Goal: Task Accomplishment & Management: Complete application form

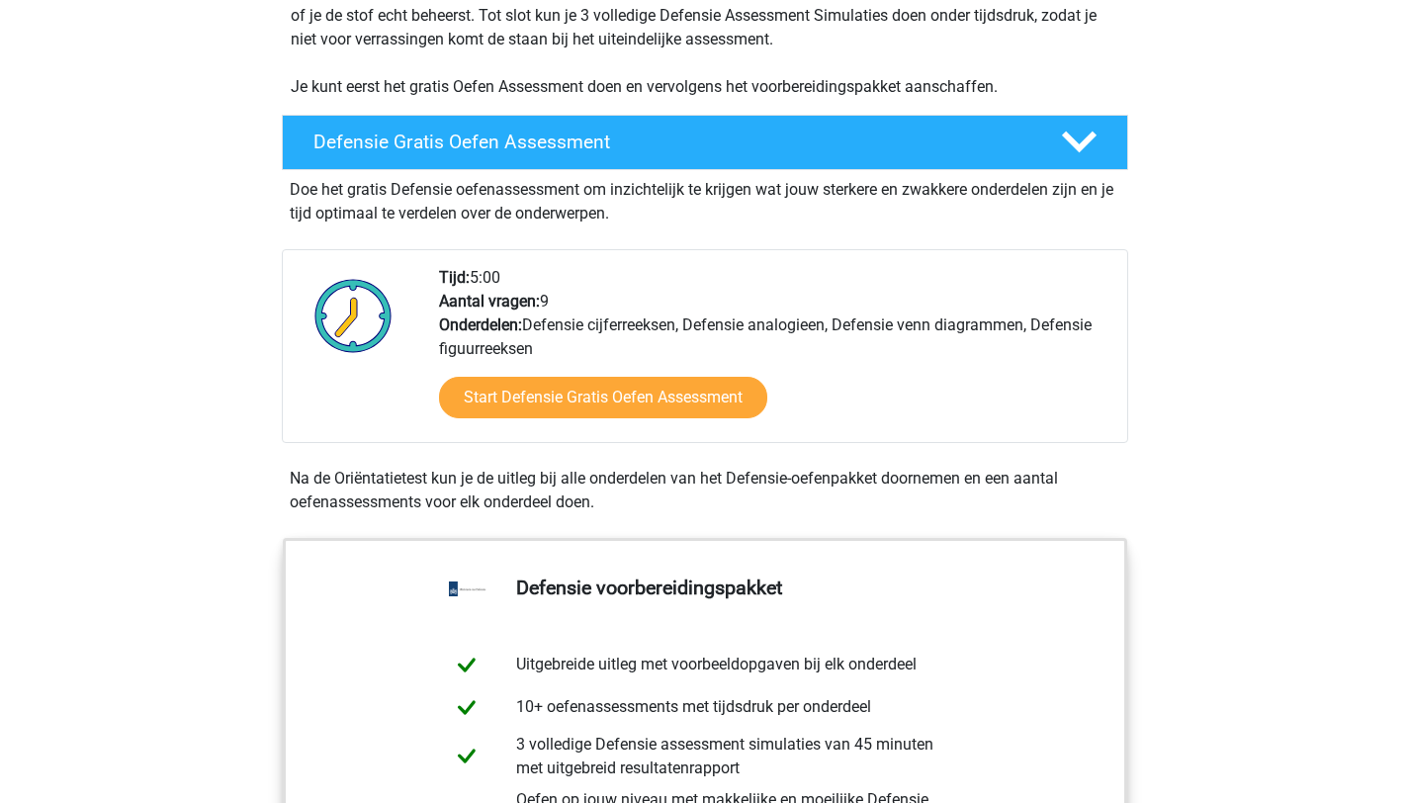
scroll to position [451, 0]
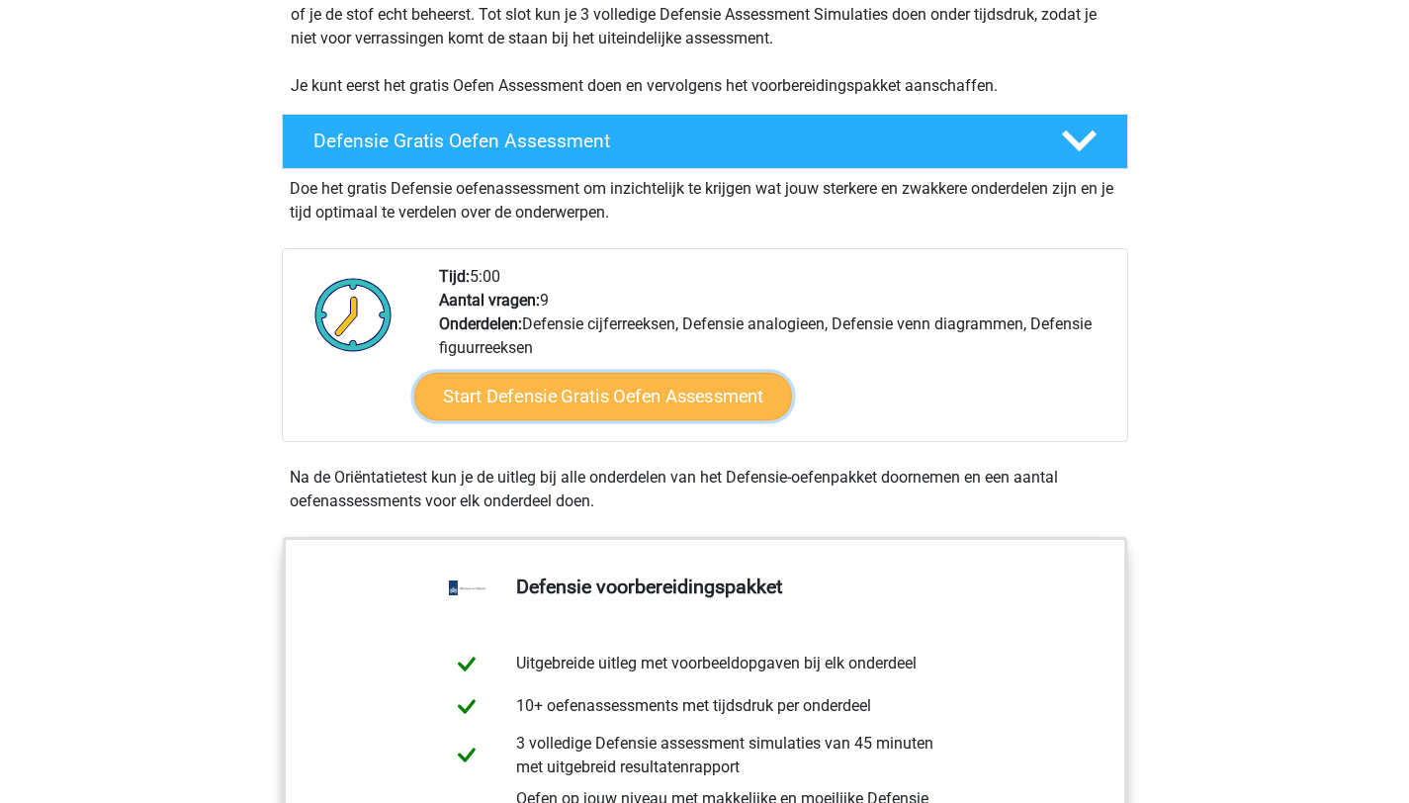
click at [597, 392] on link "Start Defensie Gratis Oefen Assessment" at bounding box center [603, 396] width 378 height 47
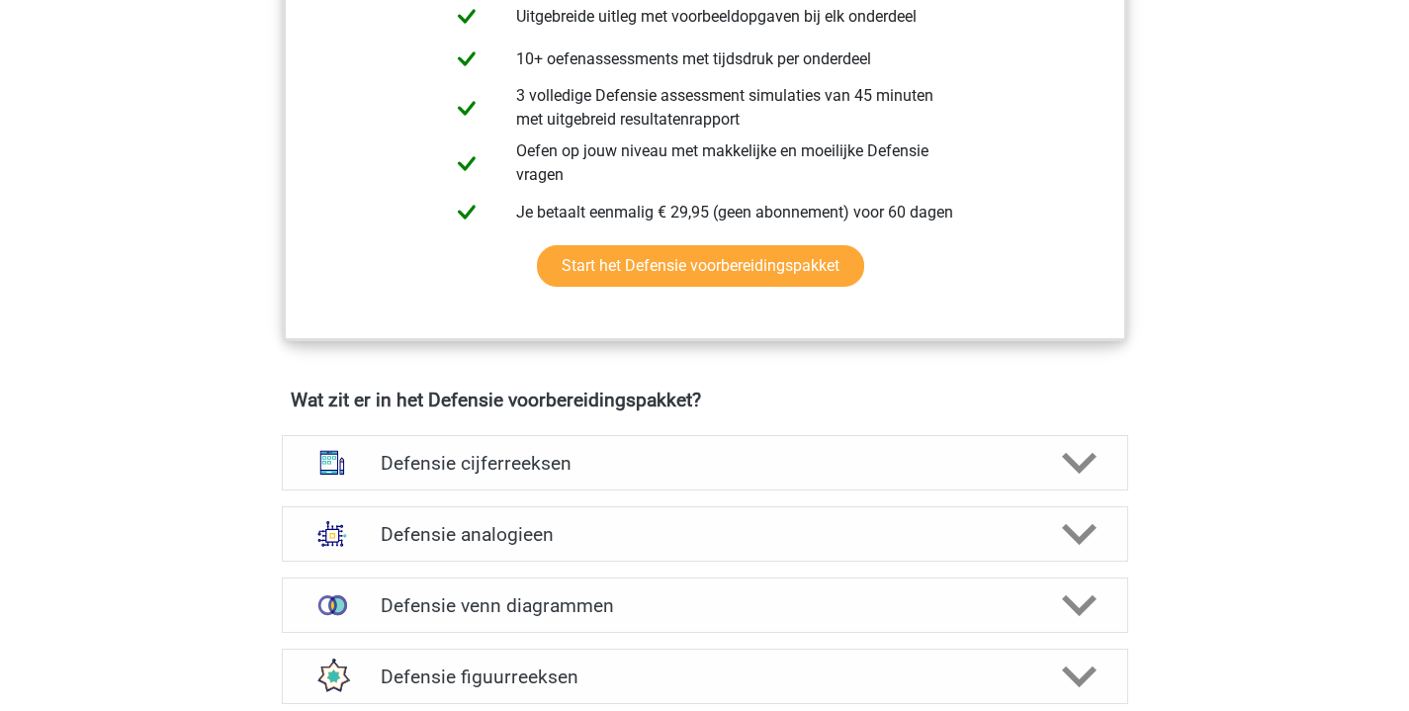
scroll to position [1101, 0]
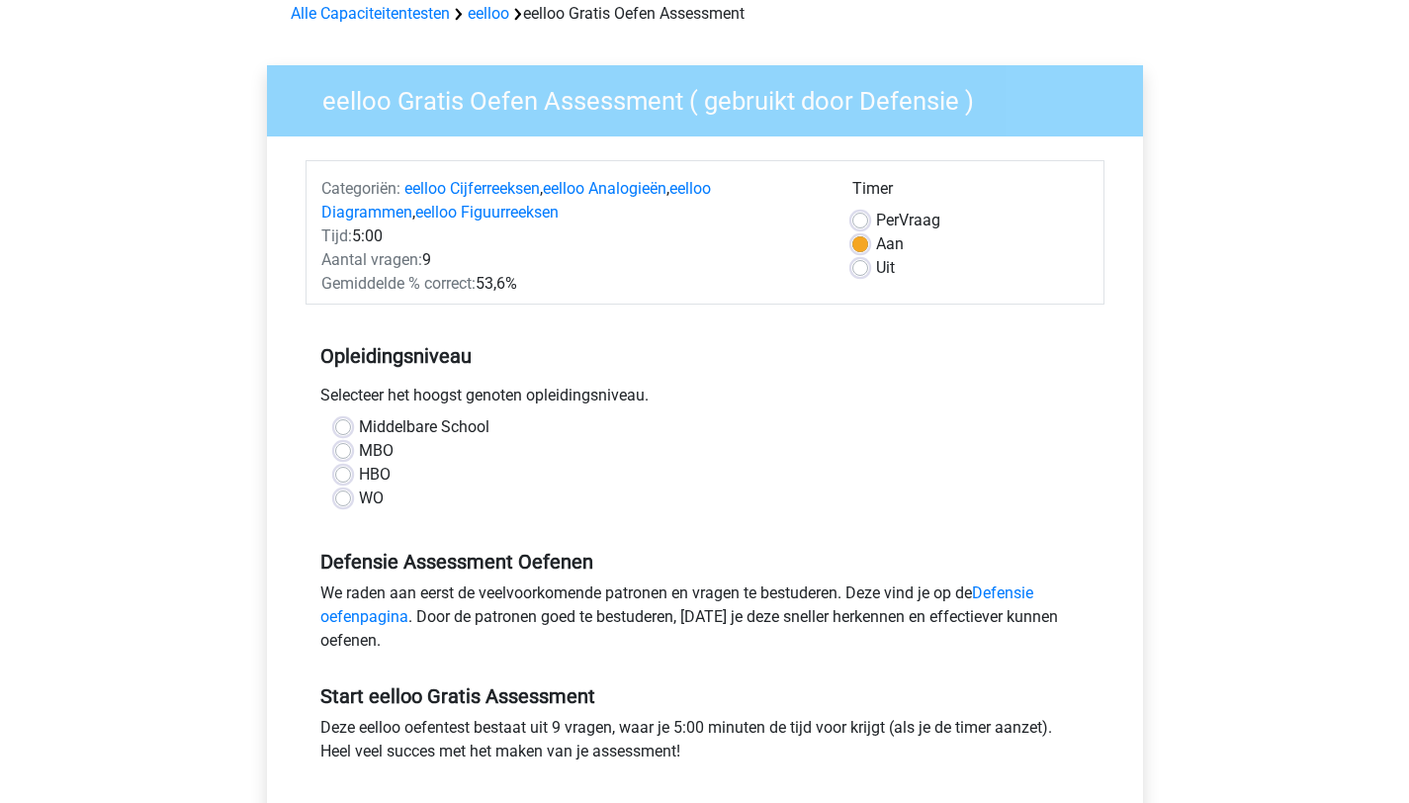
scroll to position [166, 0]
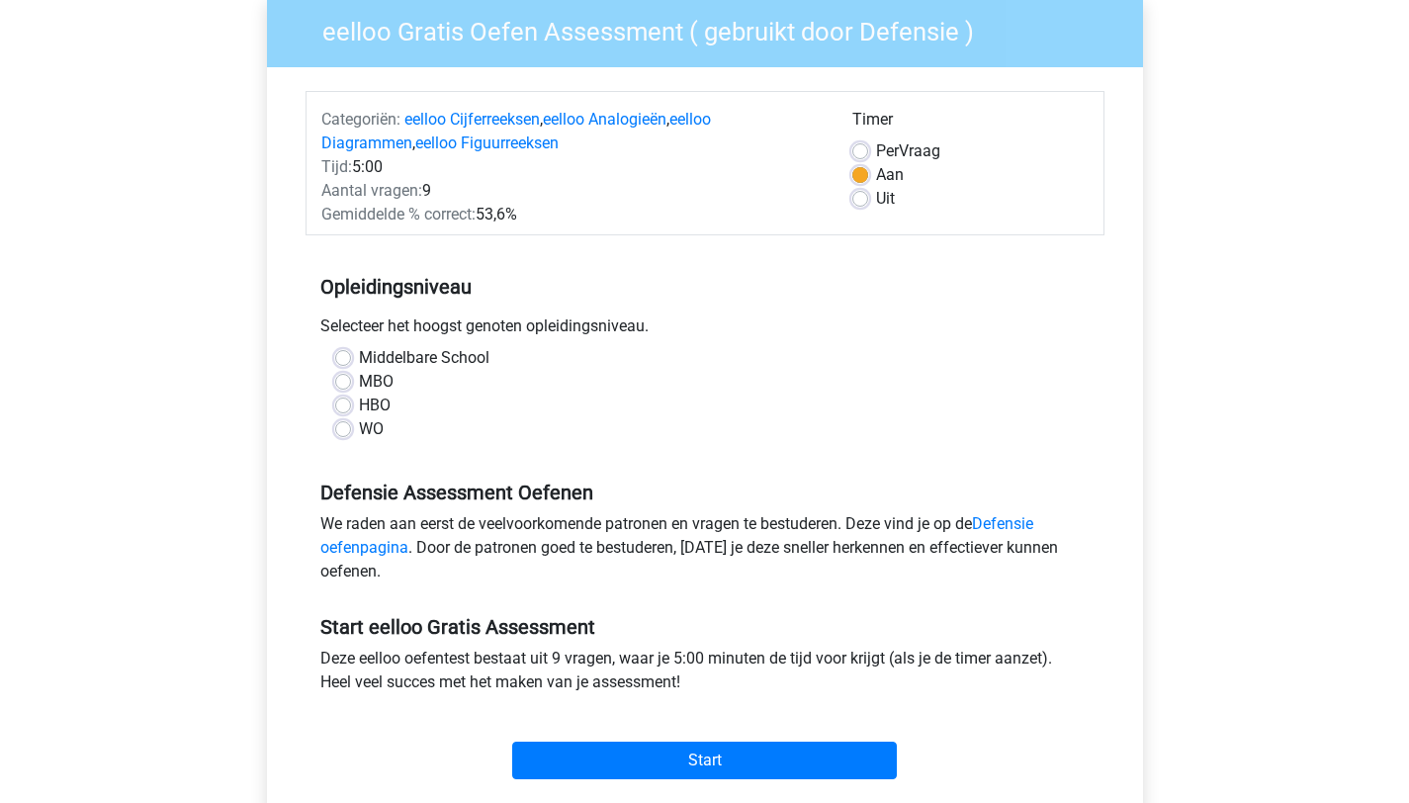
click at [359, 405] on label "HBO" at bounding box center [375, 405] width 32 height 24
click at [348, 405] on input "HBO" at bounding box center [343, 403] width 16 height 20
radio input "true"
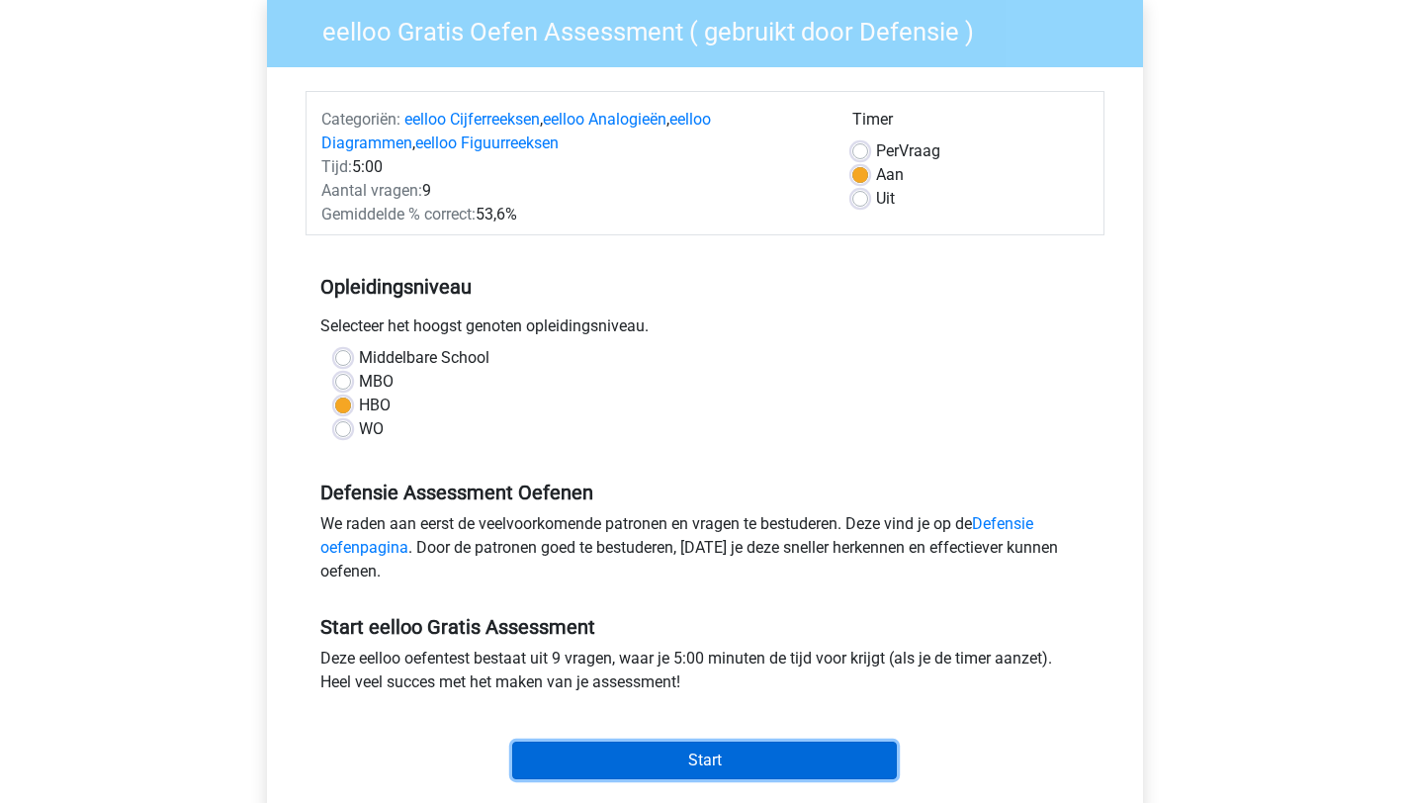
click at [664, 751] on input "Start" at bounding box center [704, 760] width 385 height 38
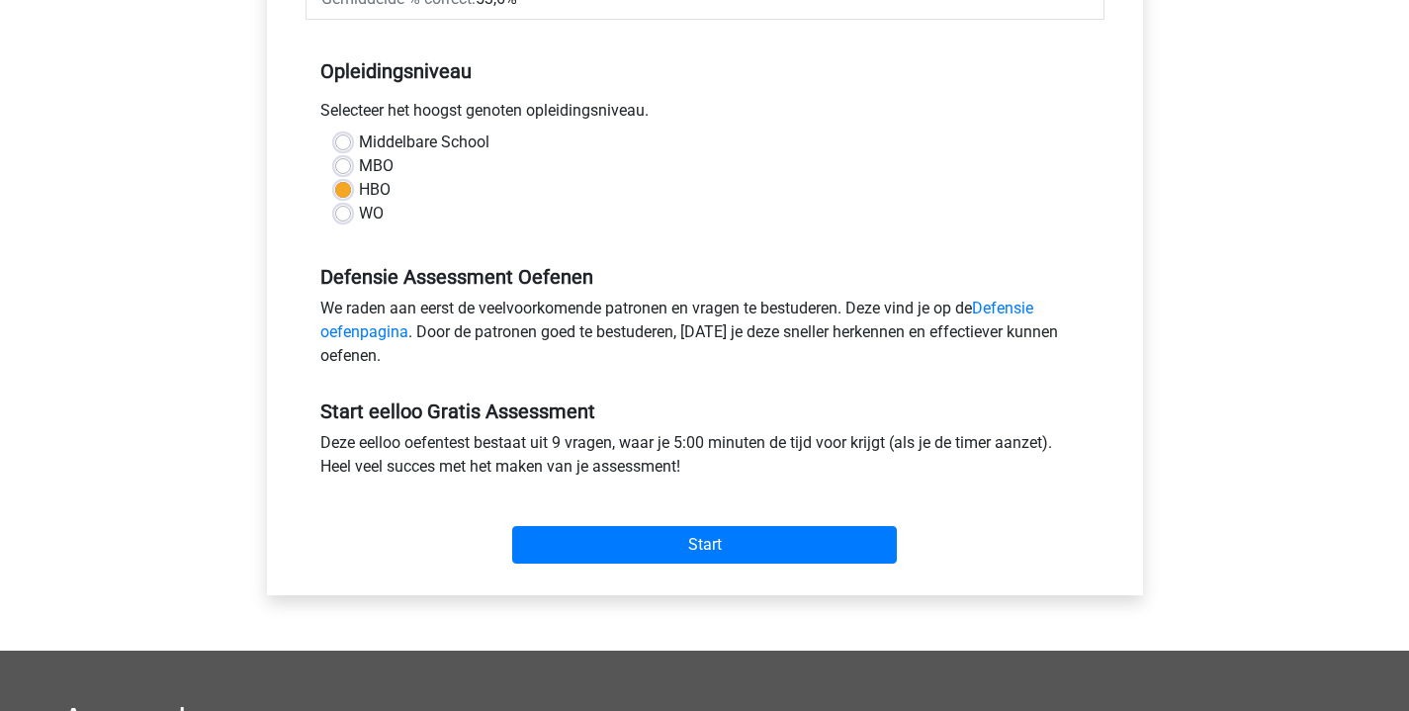
scroll to position [168, 0]
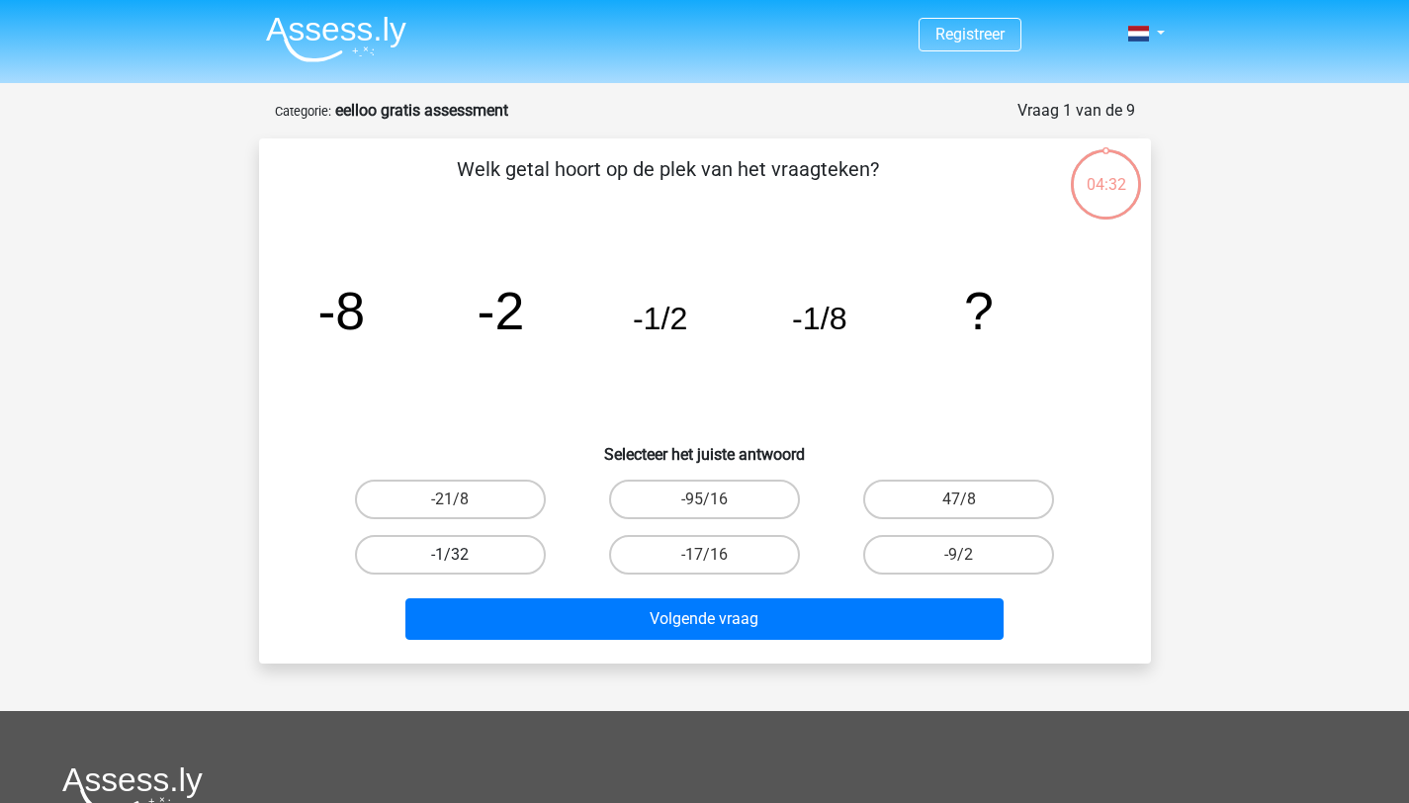
click at [484, 556] on label "-1/32" at bounding box center [450, 555] width 191 height 40
click at [463, 556] on input "-1/32" at bounding box center [456, 561] width 13 height 13
radio input "true"
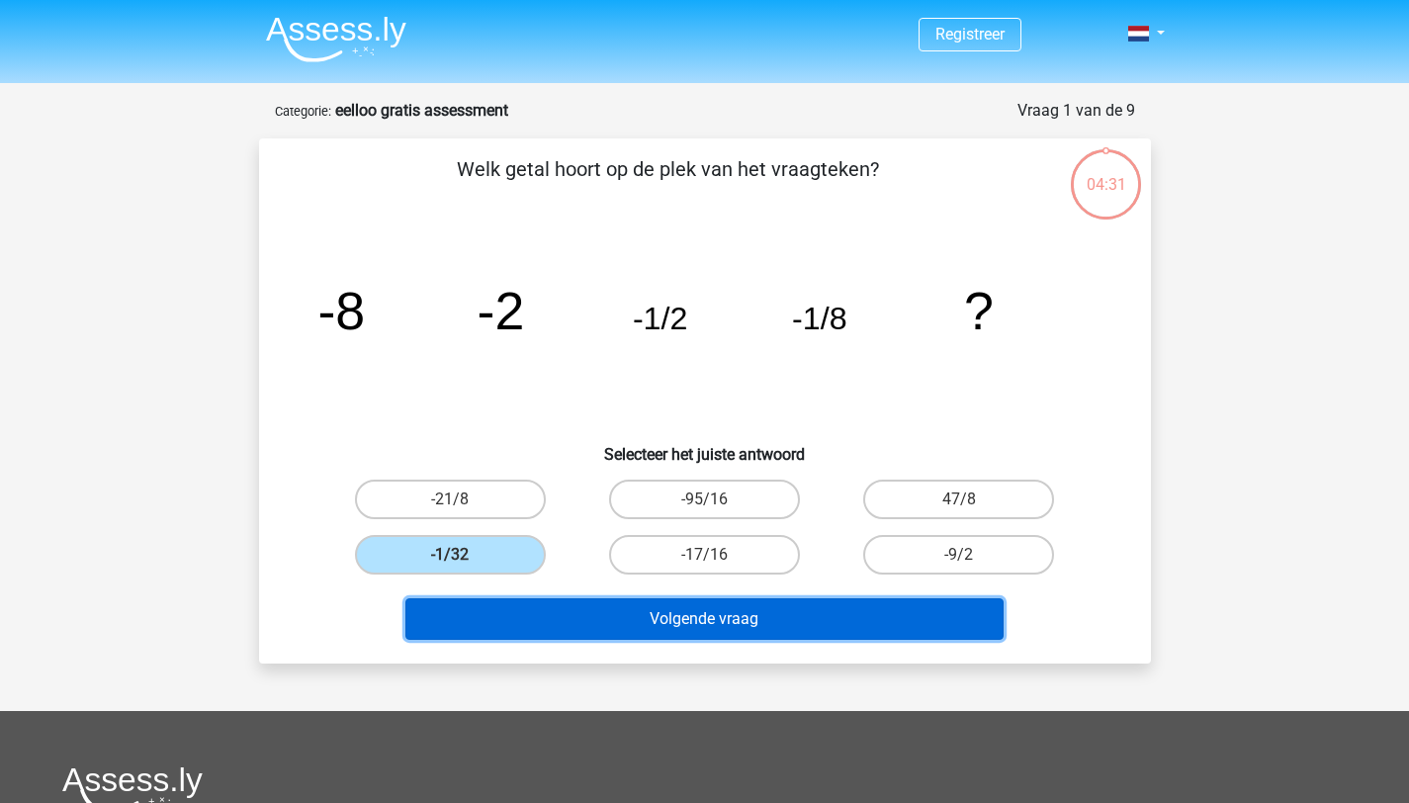
click at [769, 621] on button "Volgende vraag" at bounding box center [704, 619] width 598 height 42
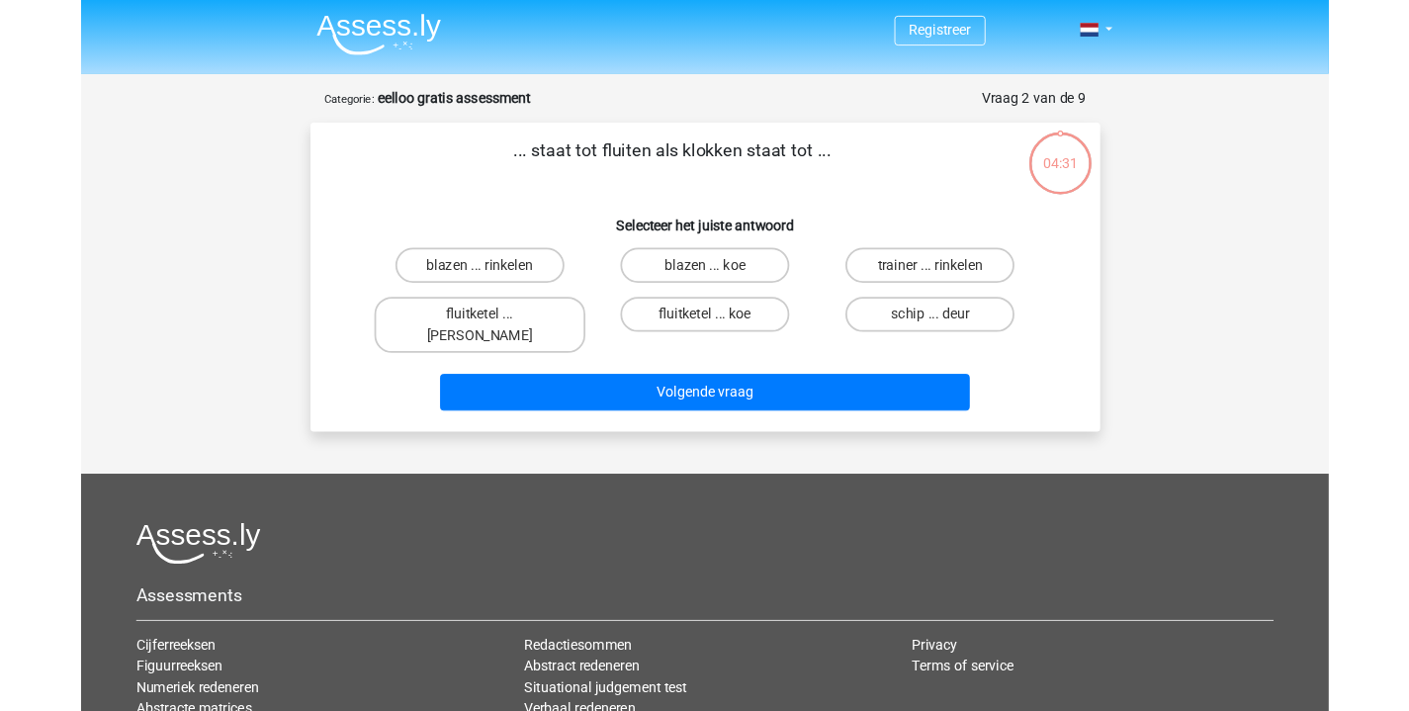
scroll to position [99, 0]
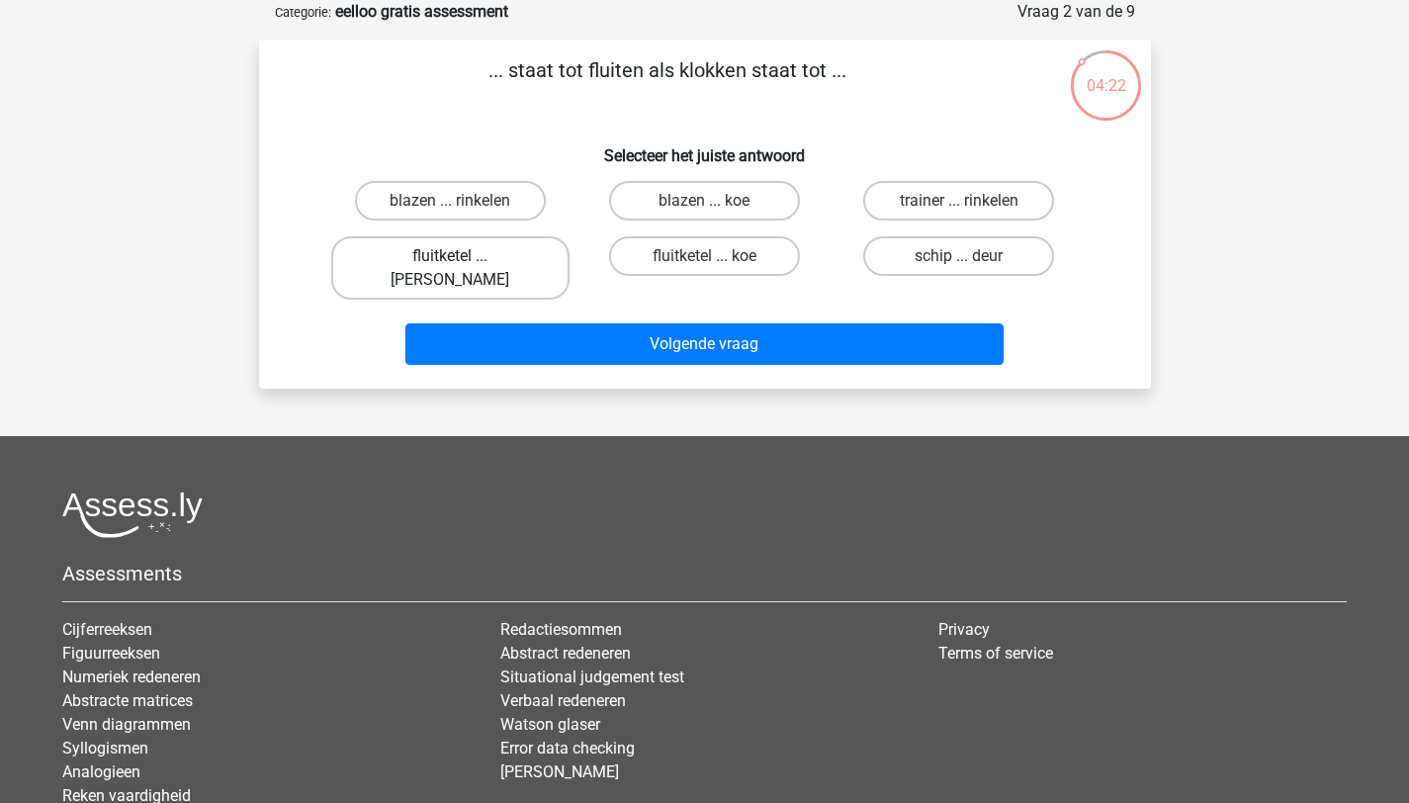
click at [479, 256] on label "fluitketel ... luiden" at bounding box center [450, 267] width 238 height 63
click at [463, 256] on input "fluitketel ... luiden" at bounding box center [456, 262] width 13 height 13
radio input "true"
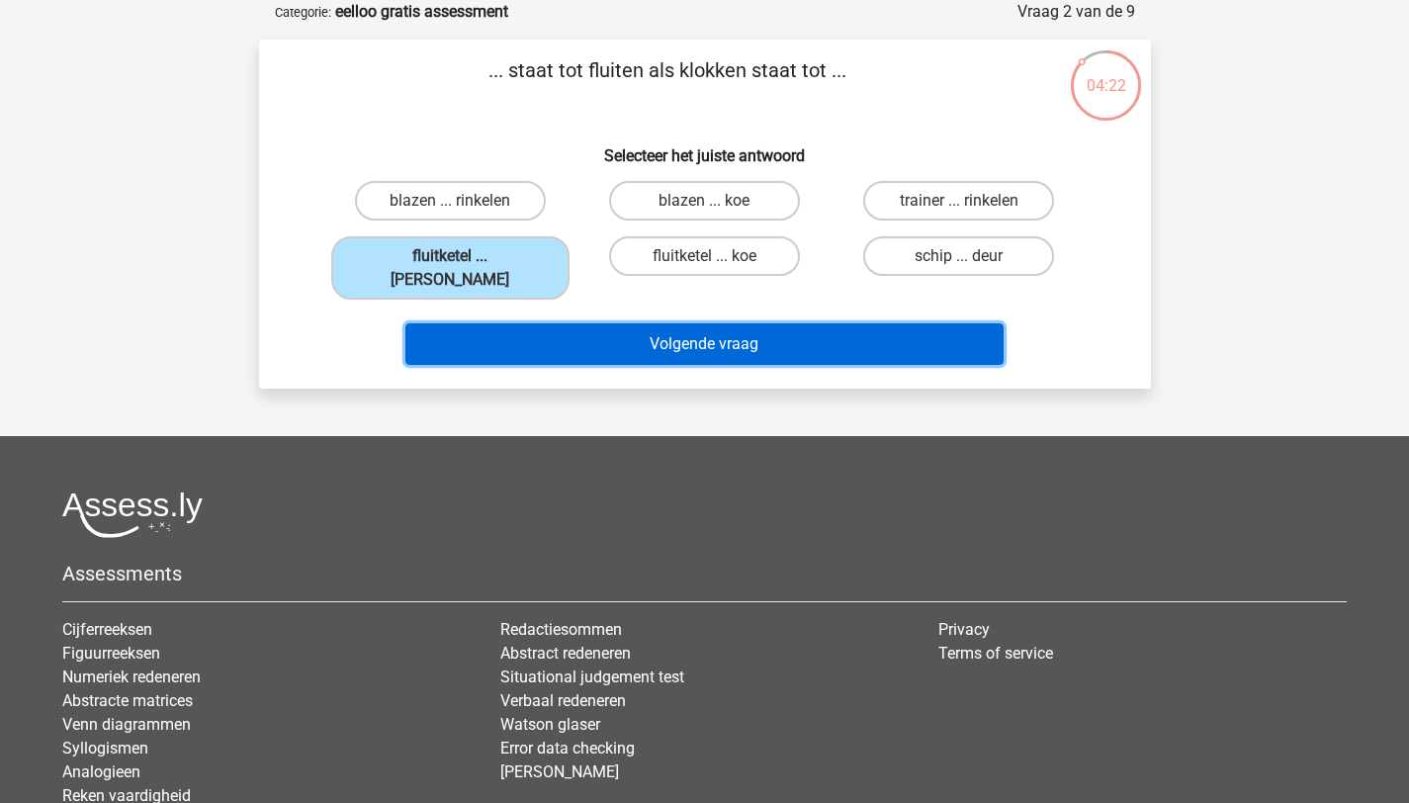
click at [686, 324] on button "Volgende vraag" at bounding box center [704, 344] width 598 height 42
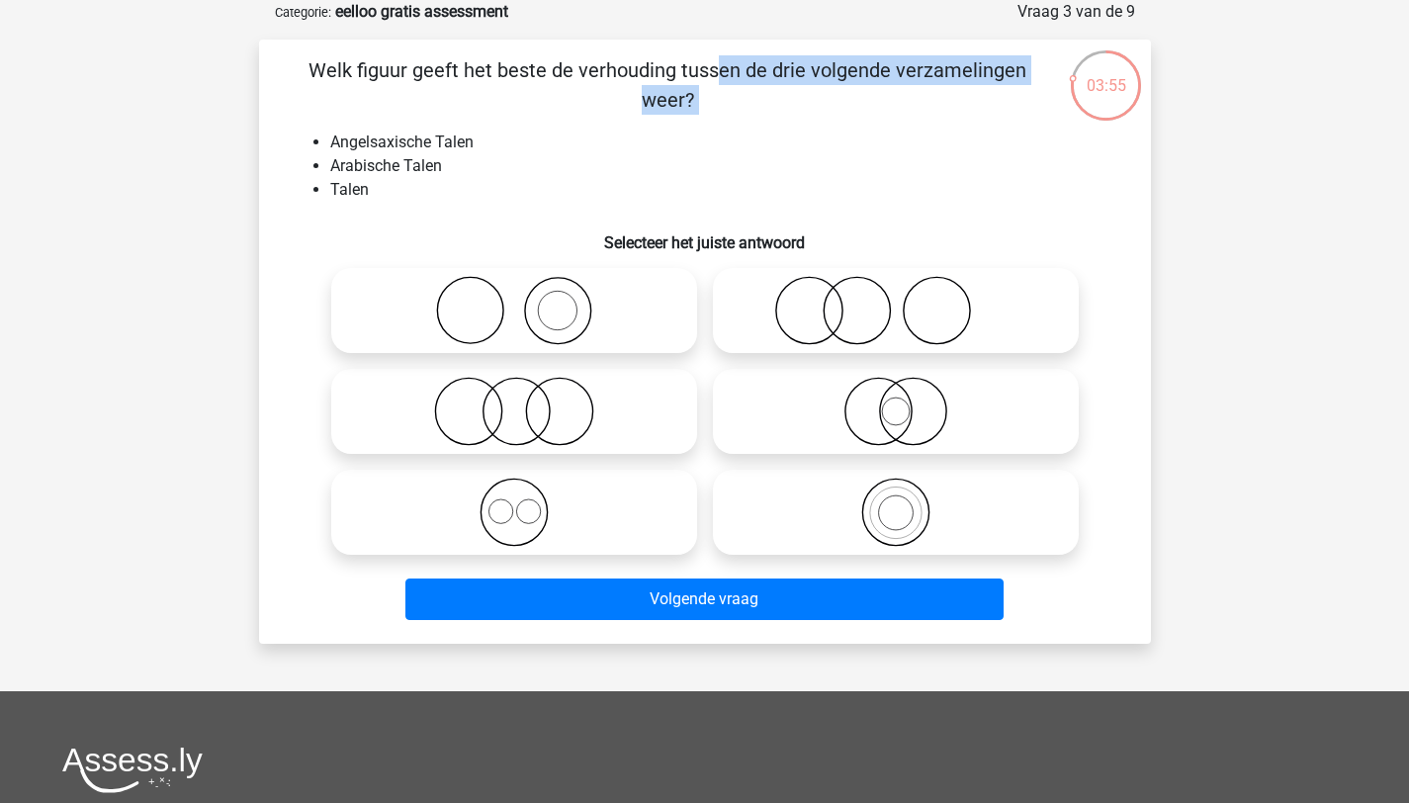
drag, startPoint x: 753, startPoint y: 116, endPoint x: 271, endPoint y: 46, distance: 487.4
click at [271, 46] on div "Welk figuur geeft het beste de verhouding tussen de drie volgende verzamelingen…" at bounding box center [705, 342] width 892 height 604
click at [449, 173] on li "Arabische Talen" at bounding box center [724, 166] width 789 height 24
drag, startPoint x: 434, startPoint y: 199, endPoint x: 269, endPoint y: 68, distance: 210.5
click at [269, 68] on div "Welk figuur geeft het beste de verhouding tussen de drie volgende verzamelingen…" at bounding box center [705, 341] width 876 height 572
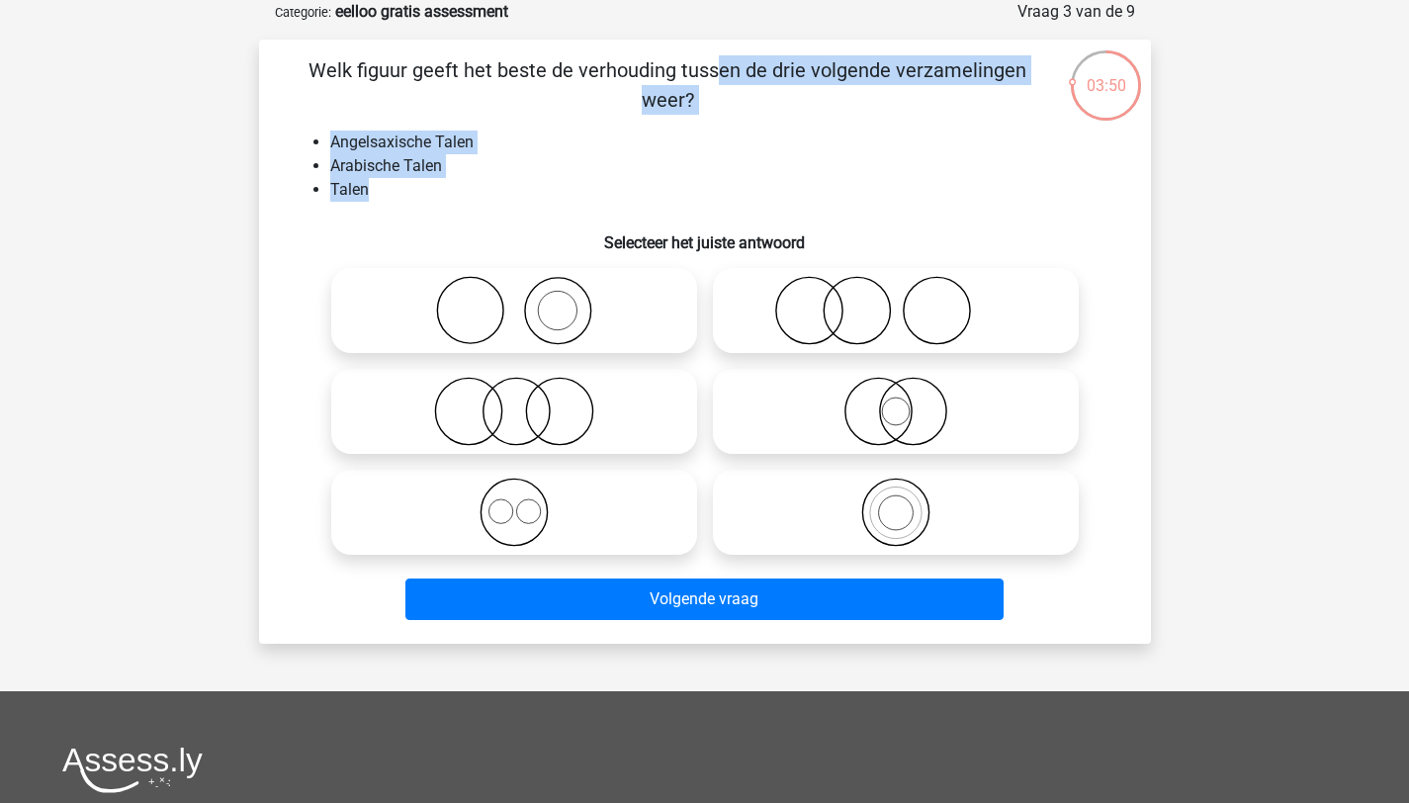
copy div "Welk figuur geeft het beste de verhouding tussen de drie volgende verzamelingen…"
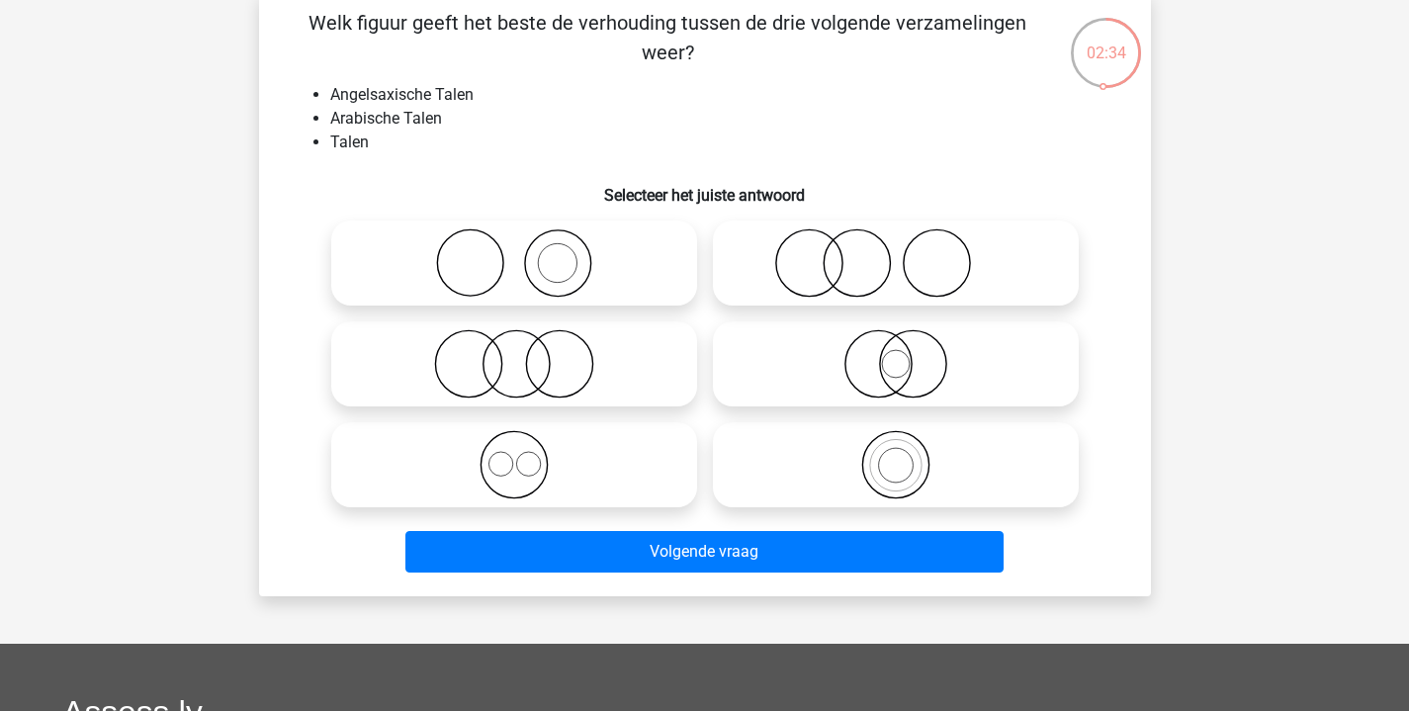
click at [566, 458] on icon at bounding box center [514, 464] width 350 height 69
click at [527, 455] on input "radio" at bounding box center [520, 448] width 13 height 13
radio input "true"
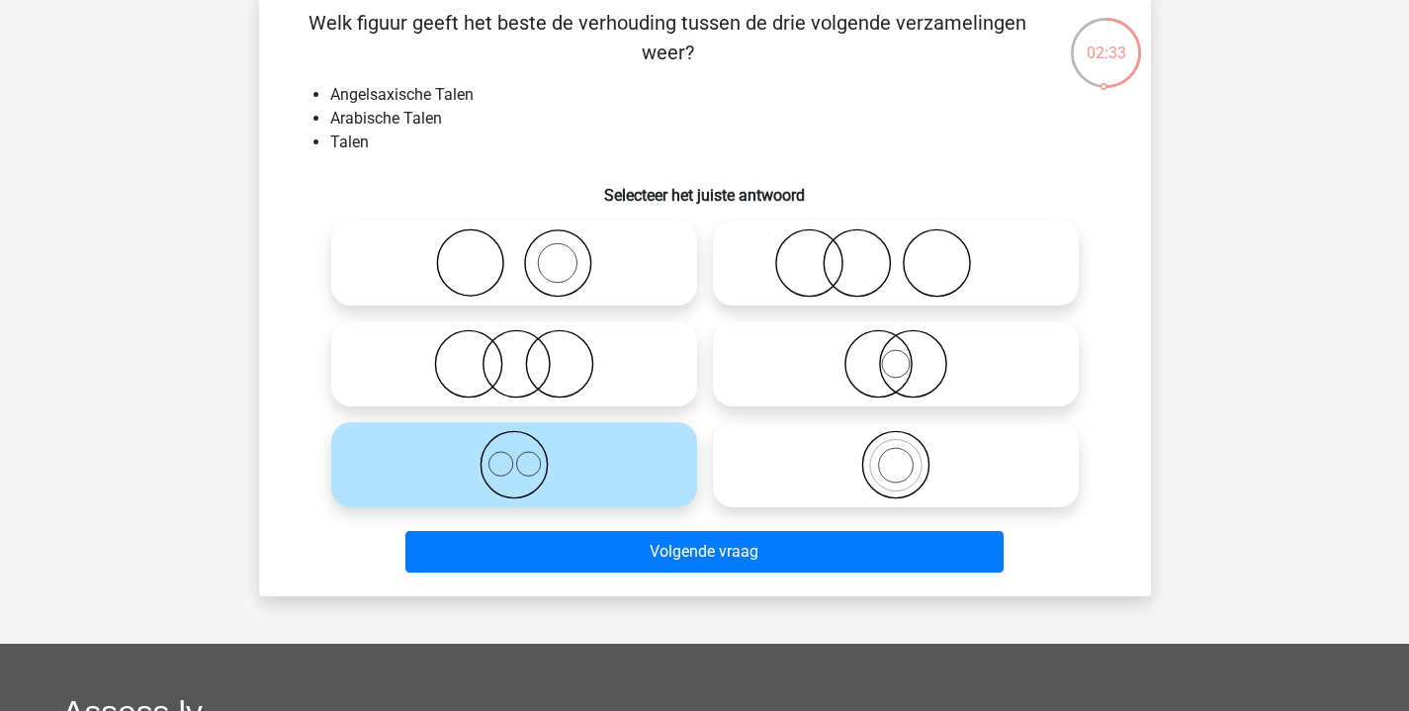
click at [551, 446] on icon at bounding box center [514, 464] width 350 height 69
click at [527, 446] on input "radio" at bounding box center [520, 448] width 13 height 13
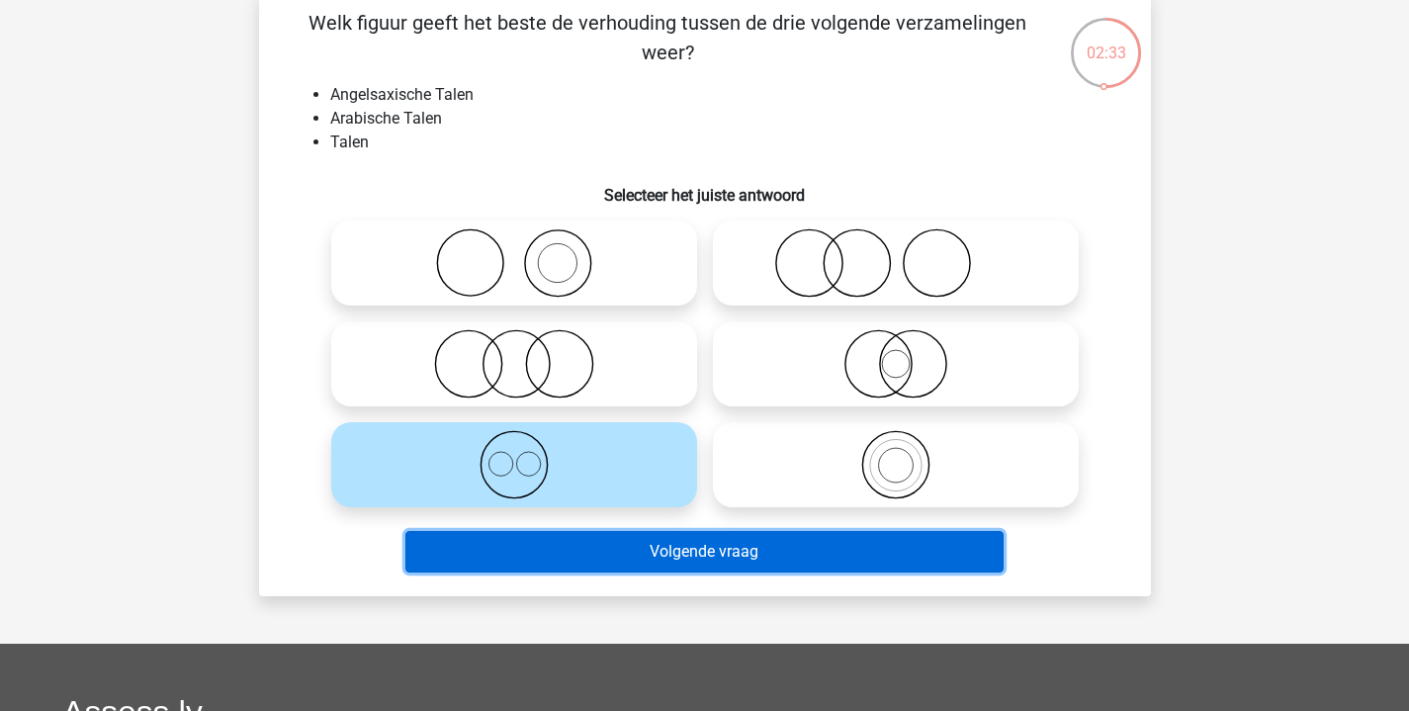
click at [749, 548] on button "Volgende vraag" at bounding box center [704, 552] width 598 height 42
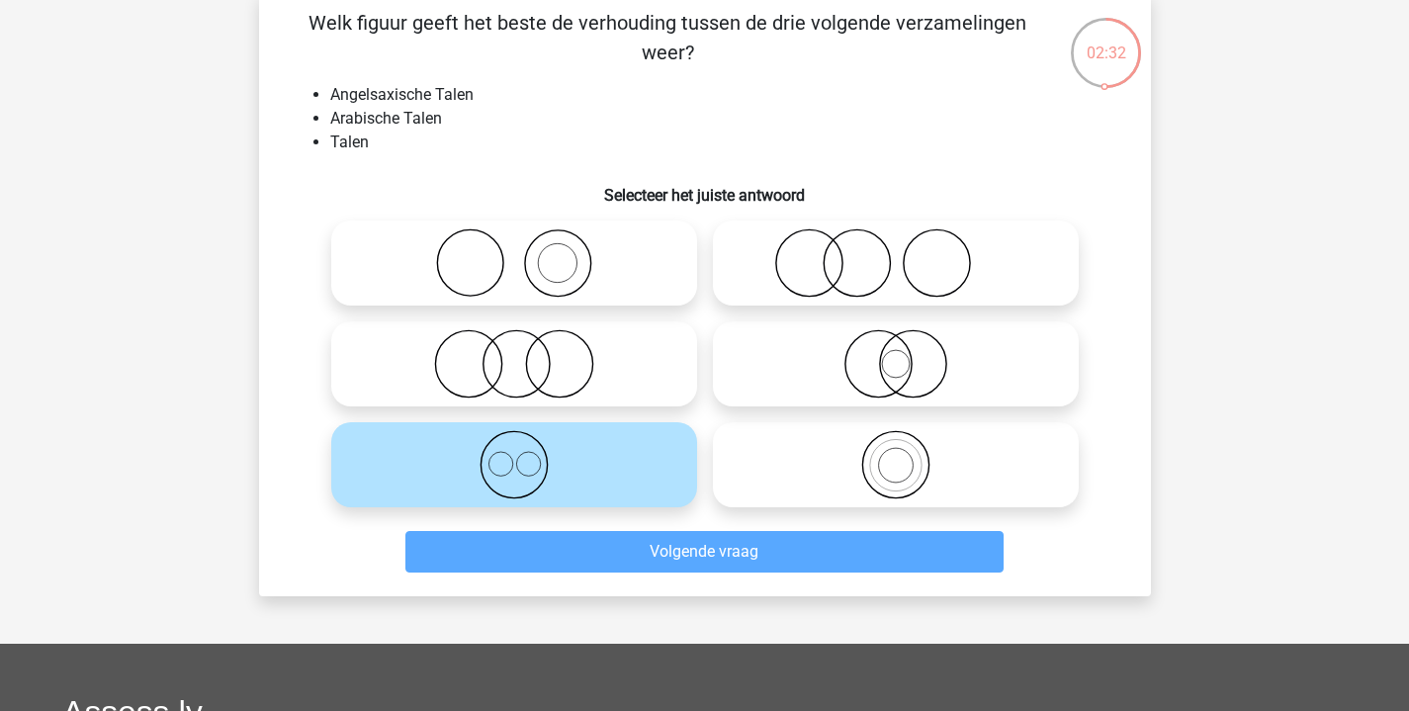
scroll to position [91, 0]
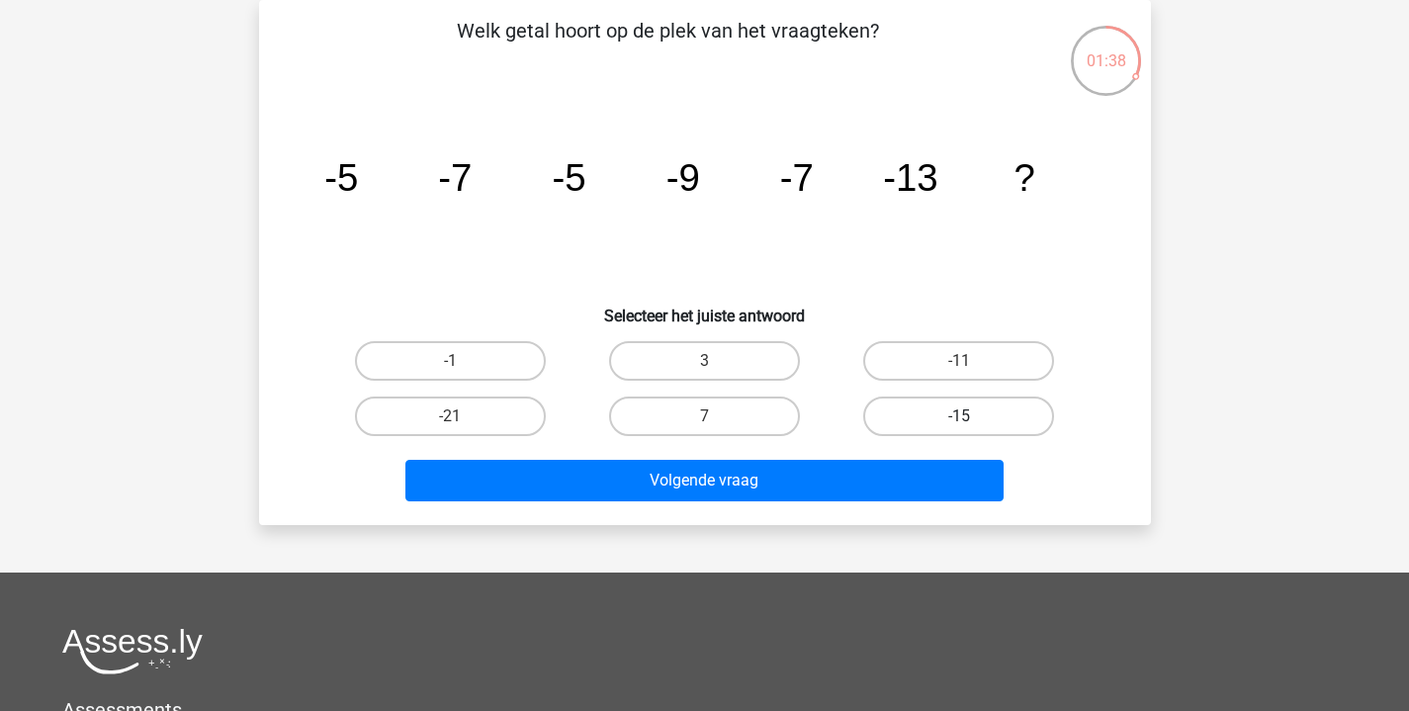
click at [942, 408] on label "-15" at bounding box center [958, 416] width 191 height 40
click at [959, 416] on input "-15" at bounding box center [965, 422] width 13 height 13
radio input "true"
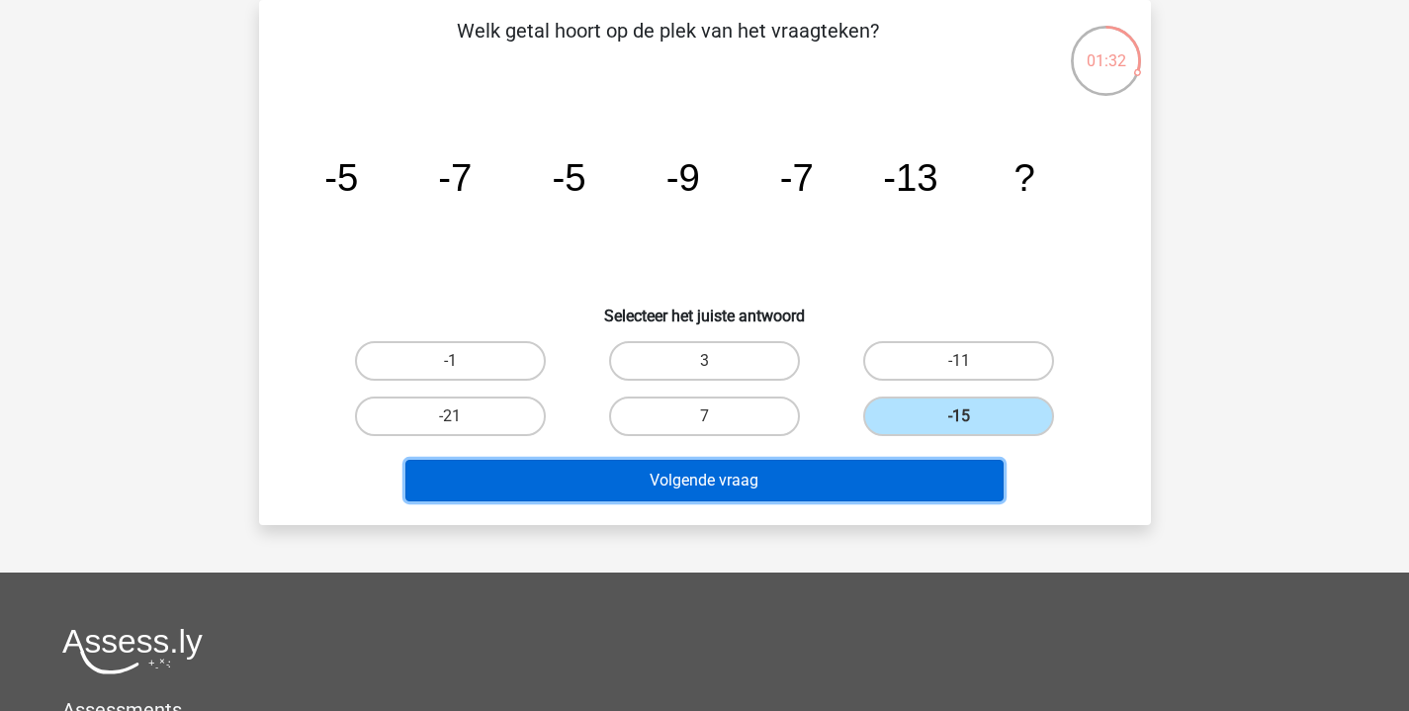
click at [903, 470] on button "Volgende vraag" at bounding box center [704, 481] width 598 height 42
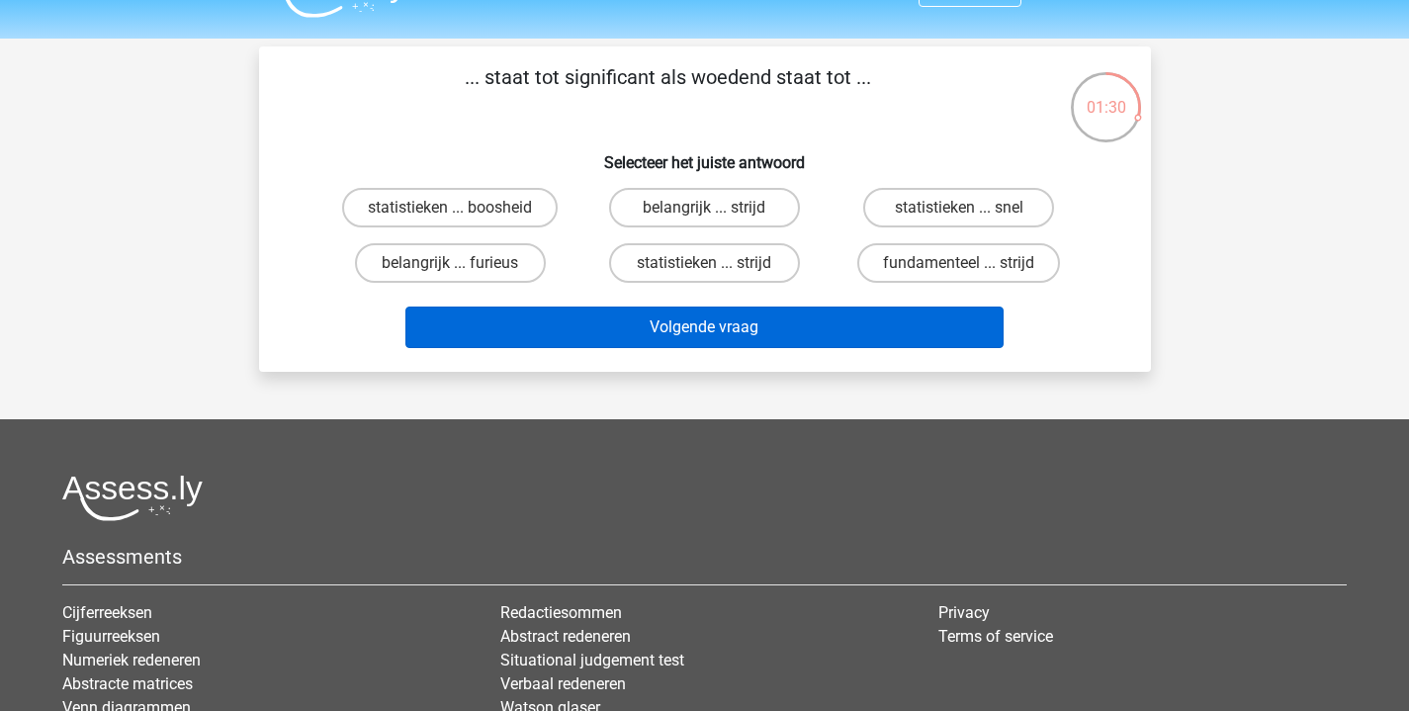
scroll to position [20, 0]
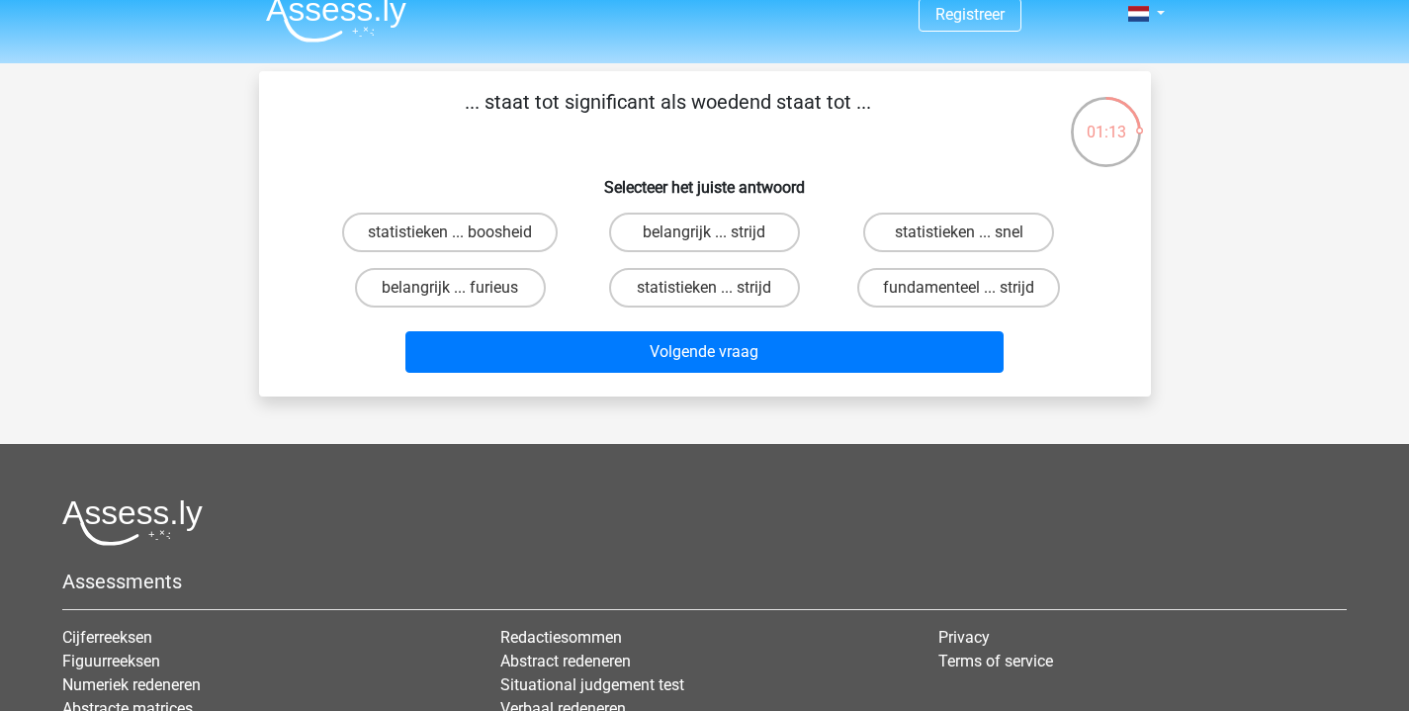
click at [460, 242] on input "statistieken ... boosheid" at bounding box center [456, 238] width 13 height 13
radio input "true"
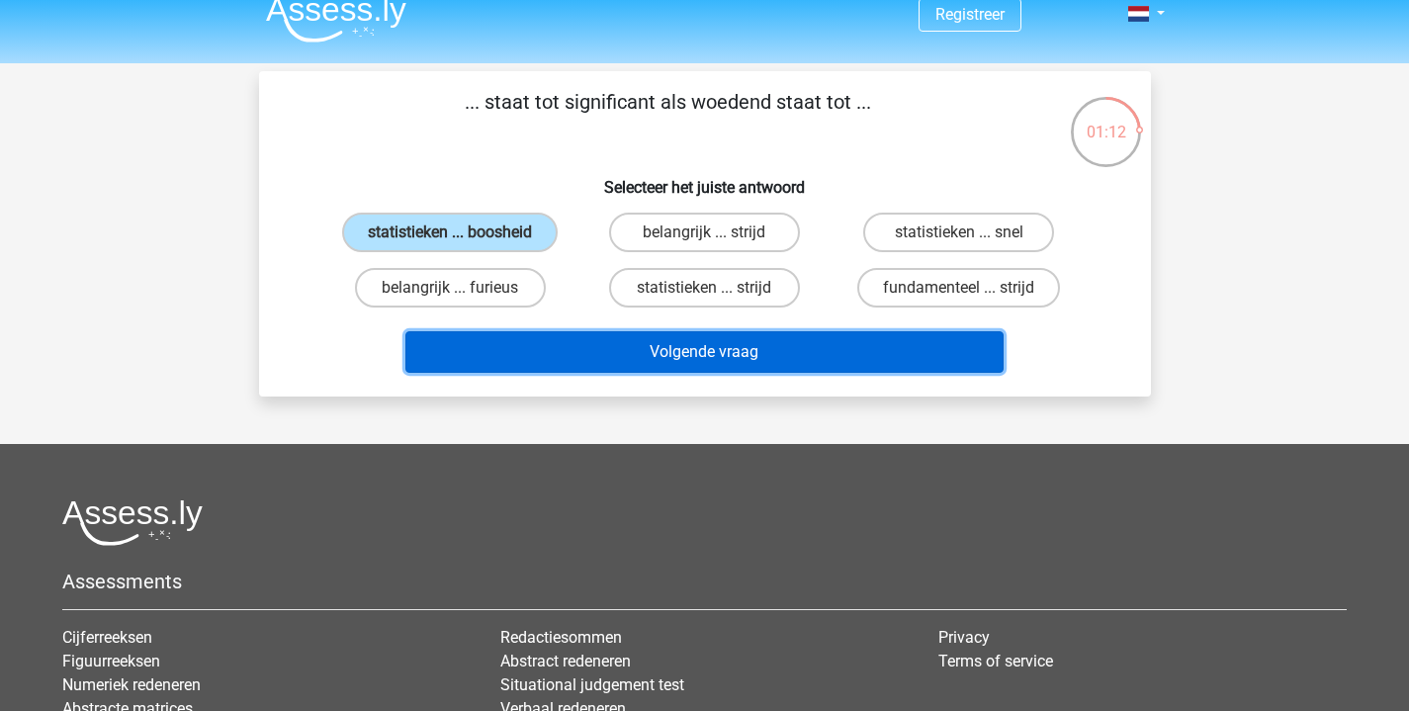
click at [670, 353] on button "Volgende vraag" at bounding box center [704, 352] width 598 height 42
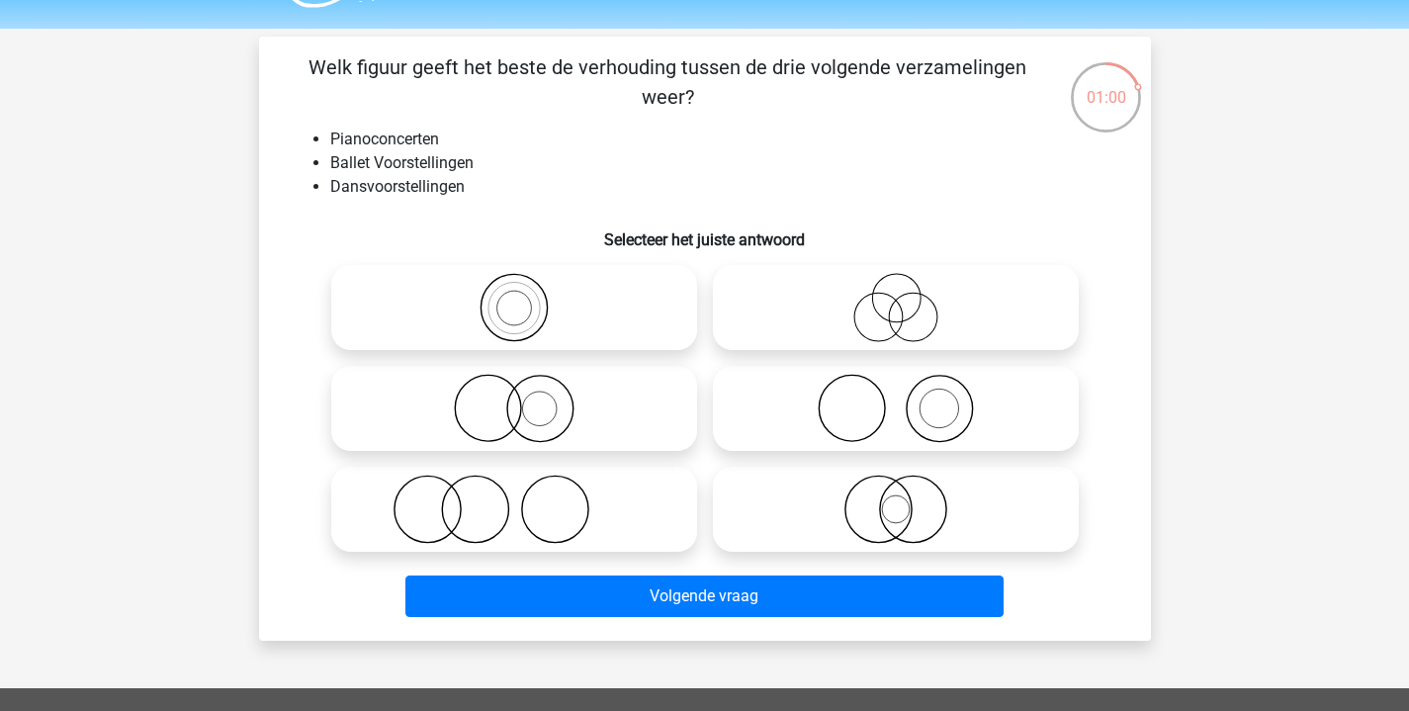
scroll to position [53, 0]
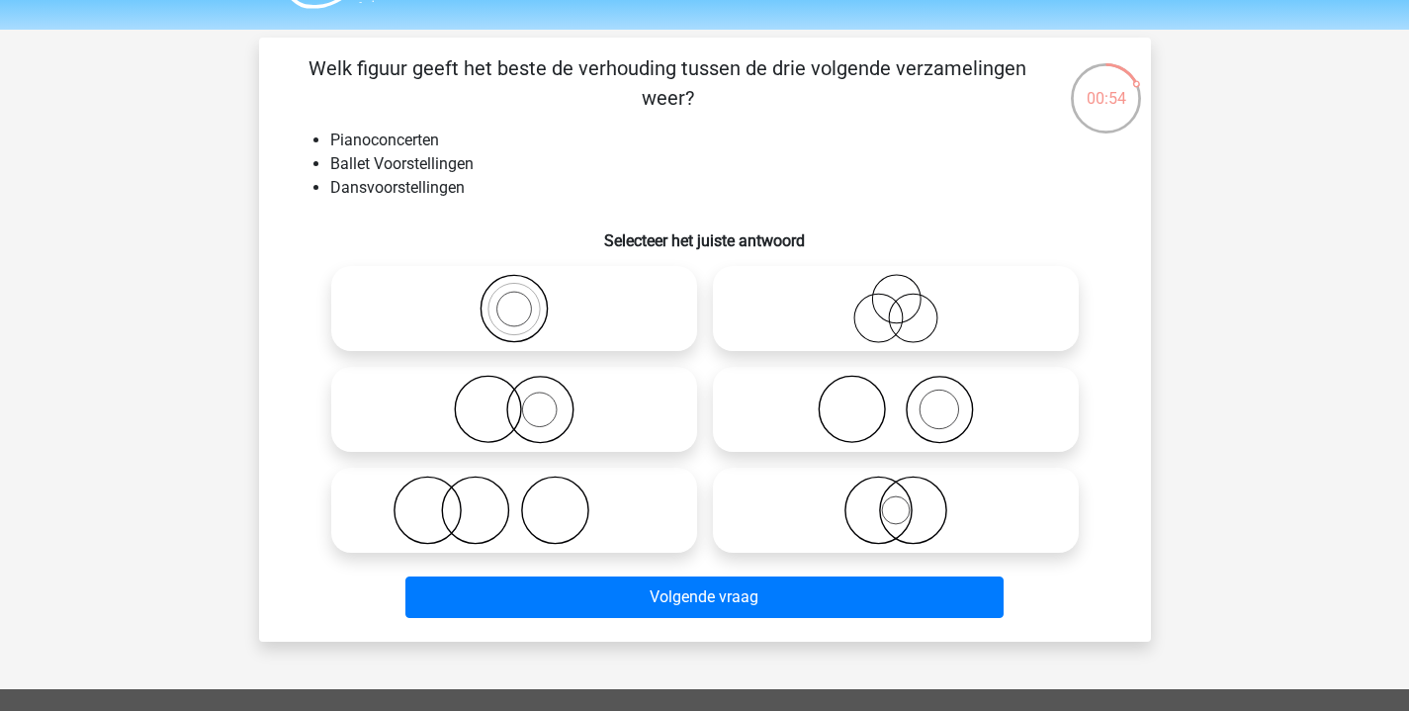
click at [827, 403] on icon at bounding box center [896, 409] width 350 height 69
click at [896, 399] on input "radio" at bounding box center [902, 393] width 13 height 13
radio input "true"
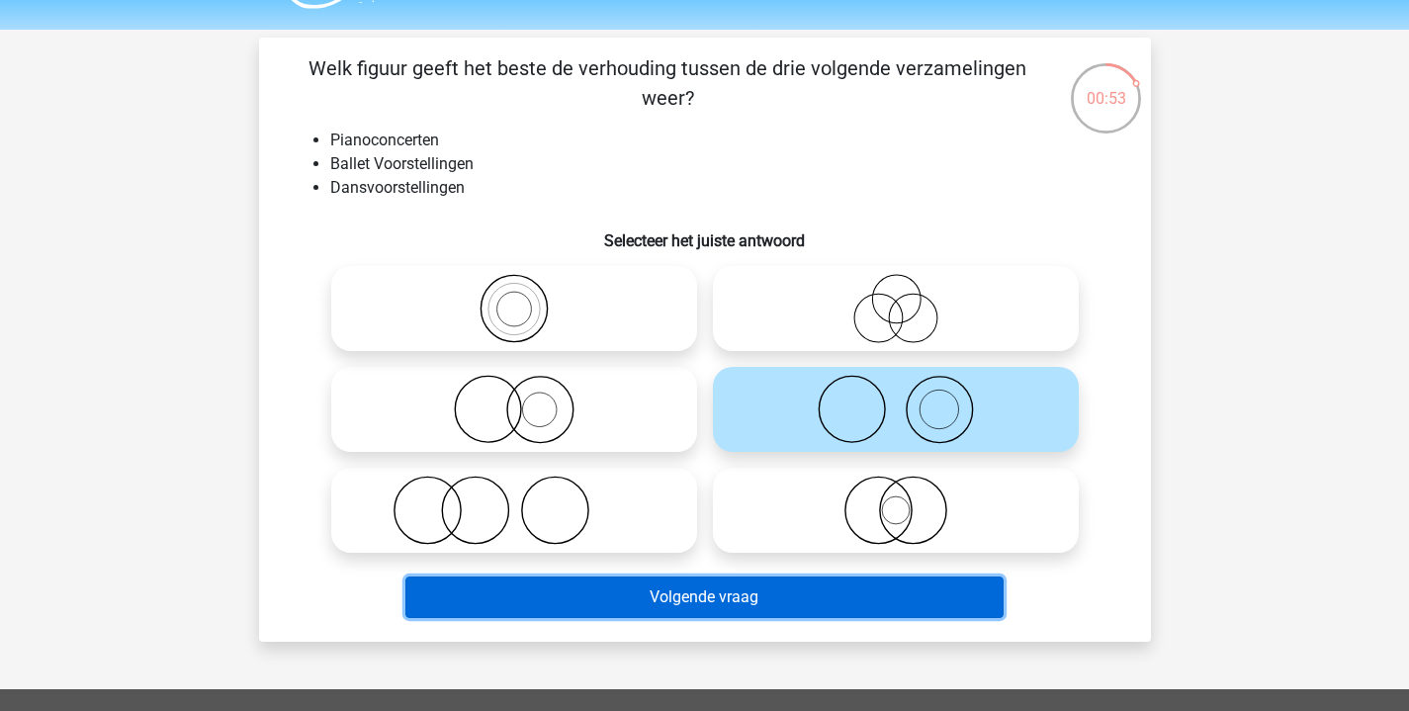
click at [780, 601] on button "Volgende vraag" at bounding box center [704, 597] width 598 height 42
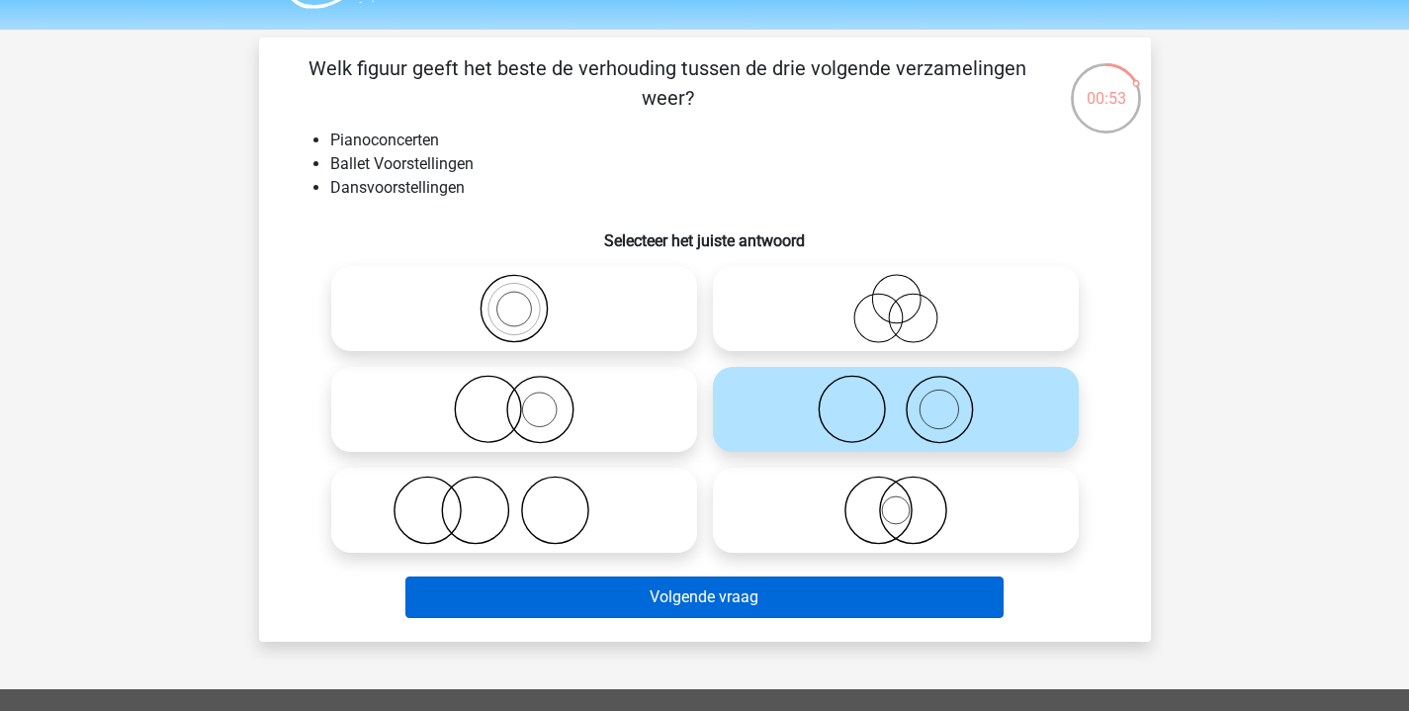
scroll to position [91, 0]
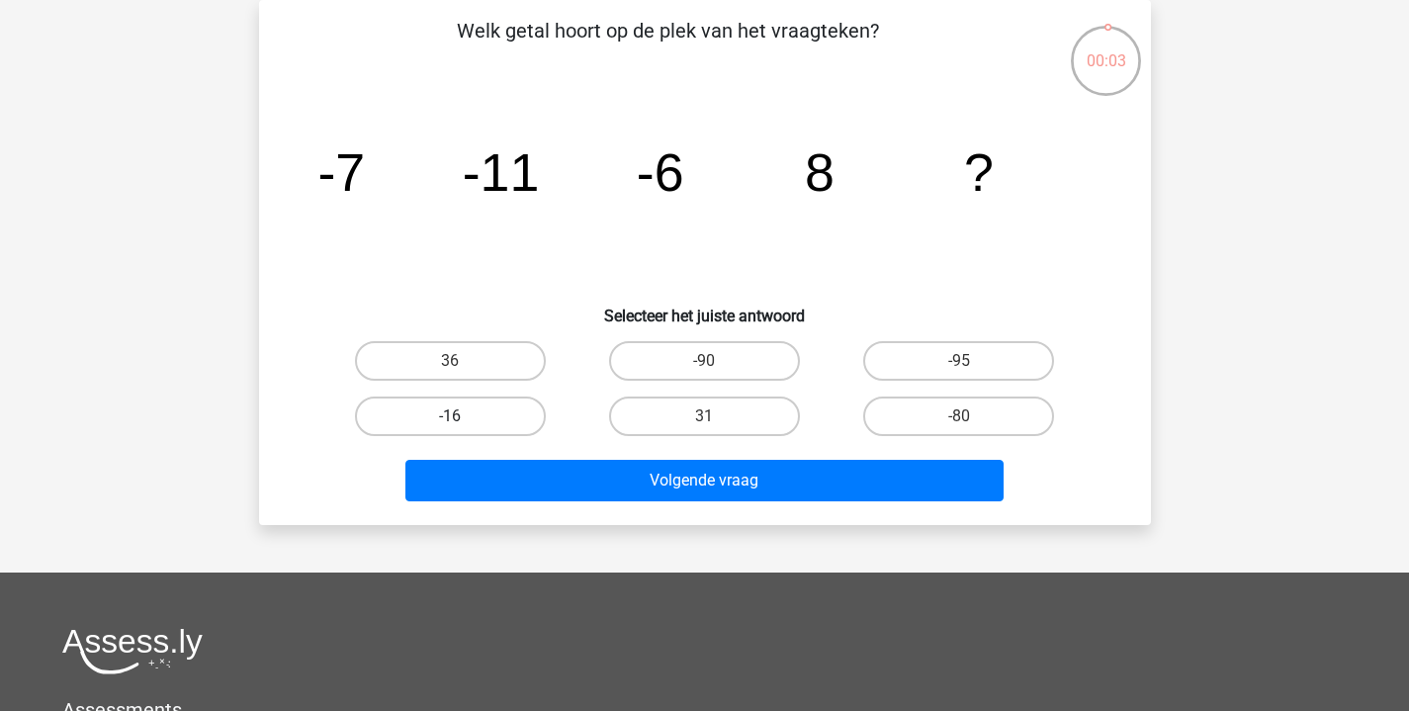
click at [472, 409] on label "-16" at bounding box center [450, 416] width 191 height 40
click at [463, 416] on input "-16" at bounding box center [456, 422] width 13 height 13
radio input "true"
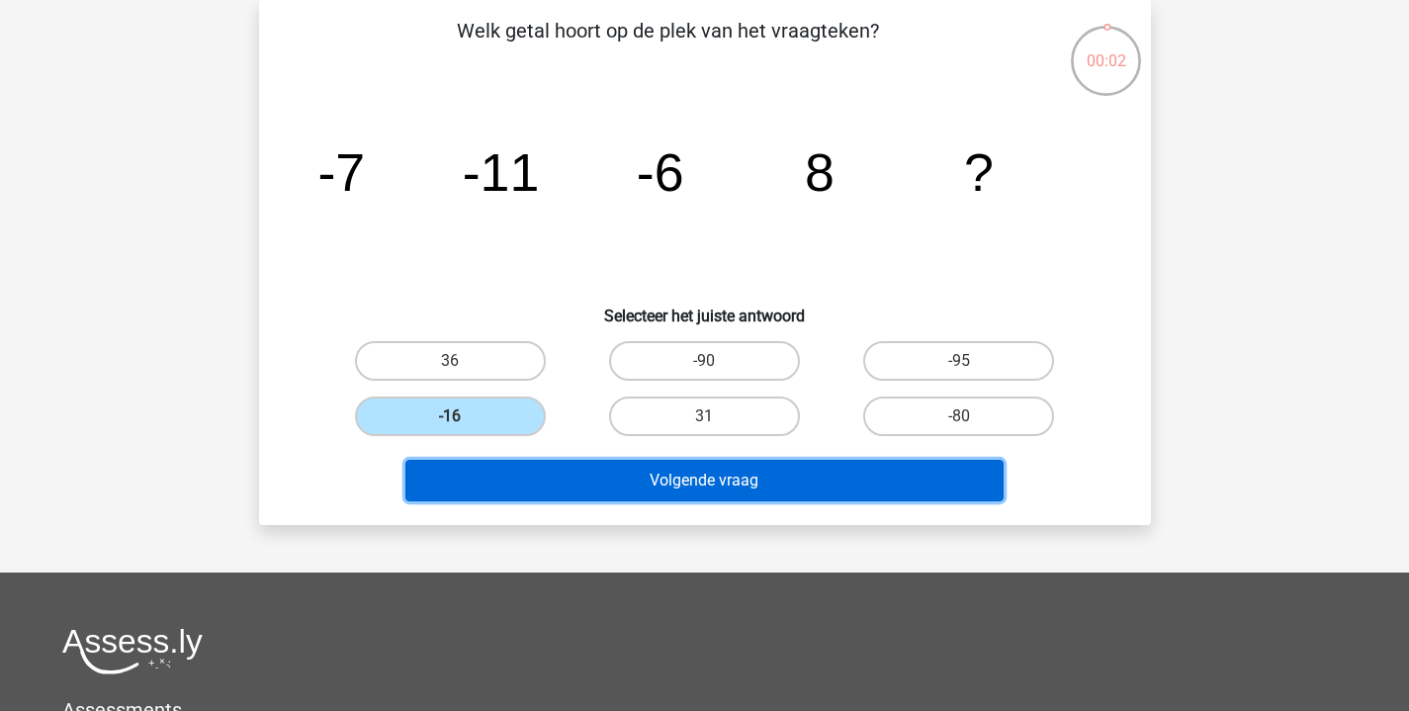
click at [685, 482] on button "Volgende vraag" at bounding box center [704, 481] width 598 height 42
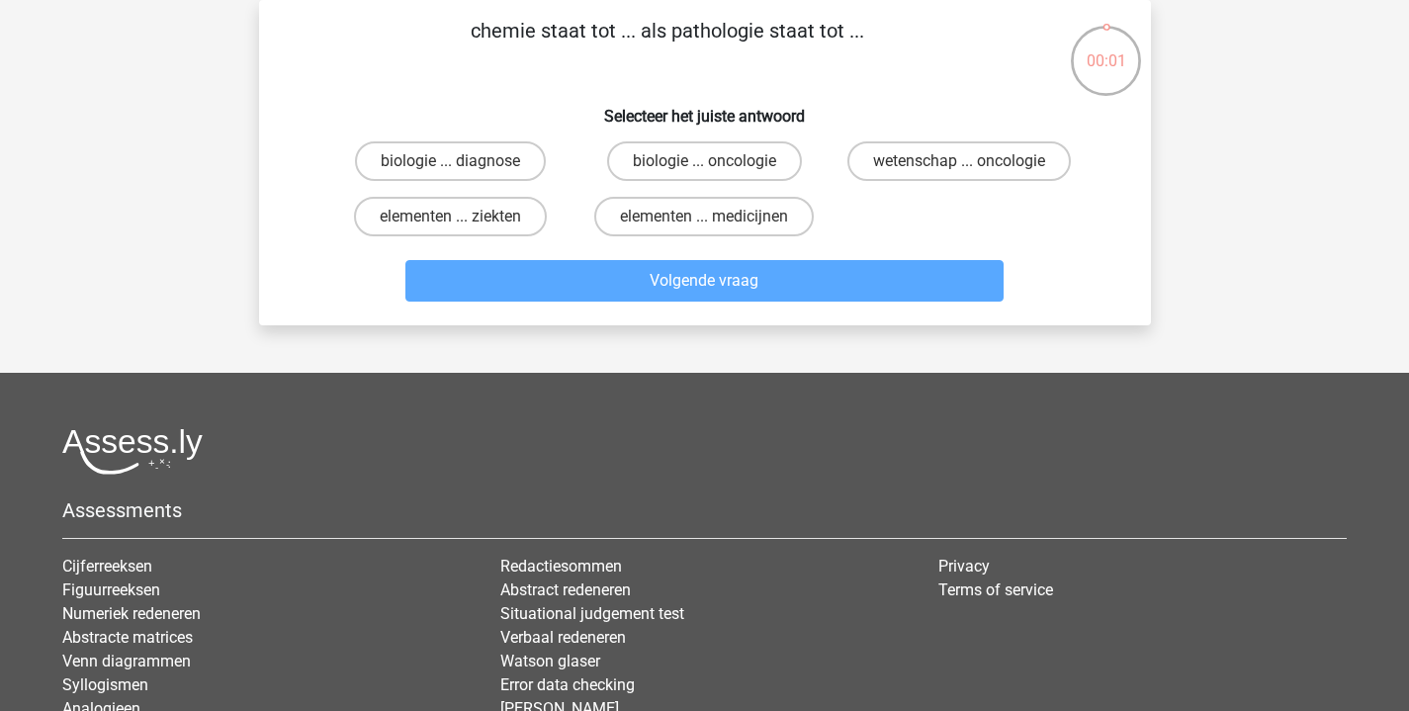
click at [457, 166] on input "biologie ... diagnose" at bounding box center [456, 167] width 13 height 13
radio input "true"
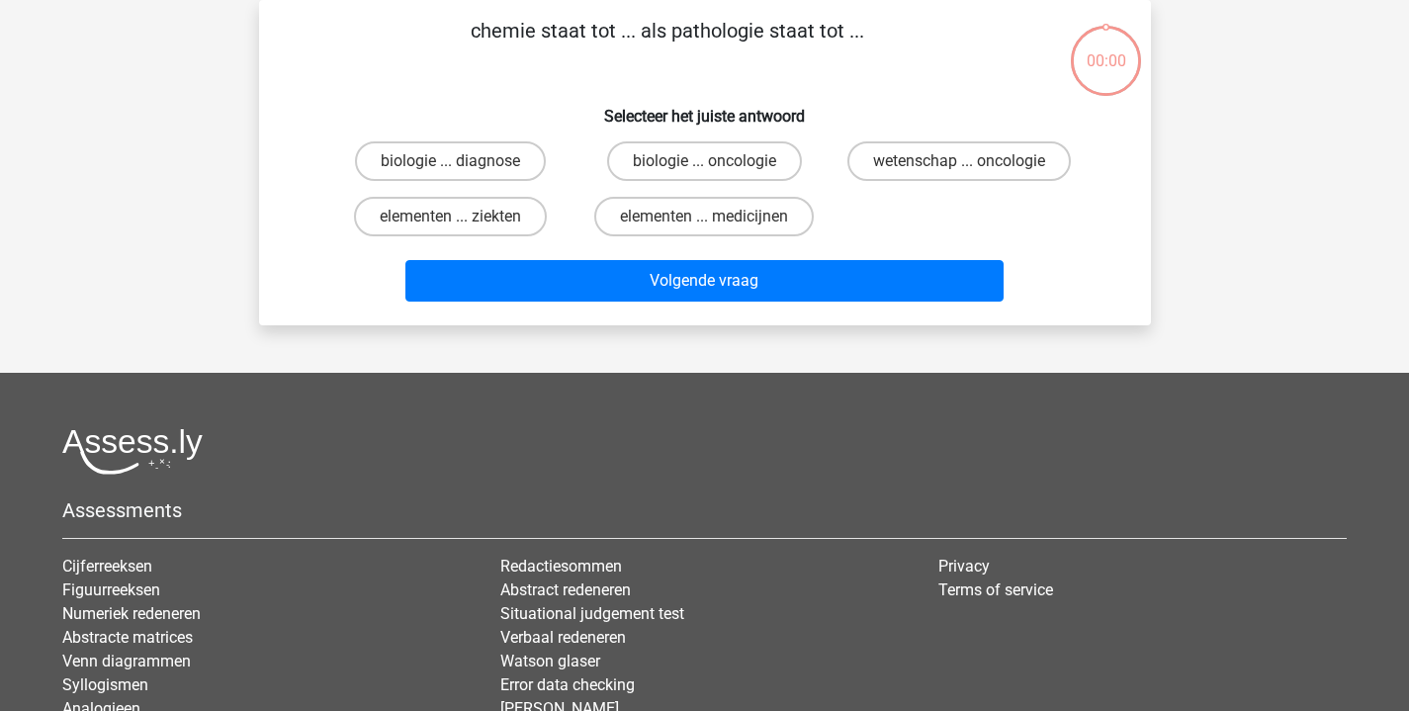
scroll to position [120, 0]
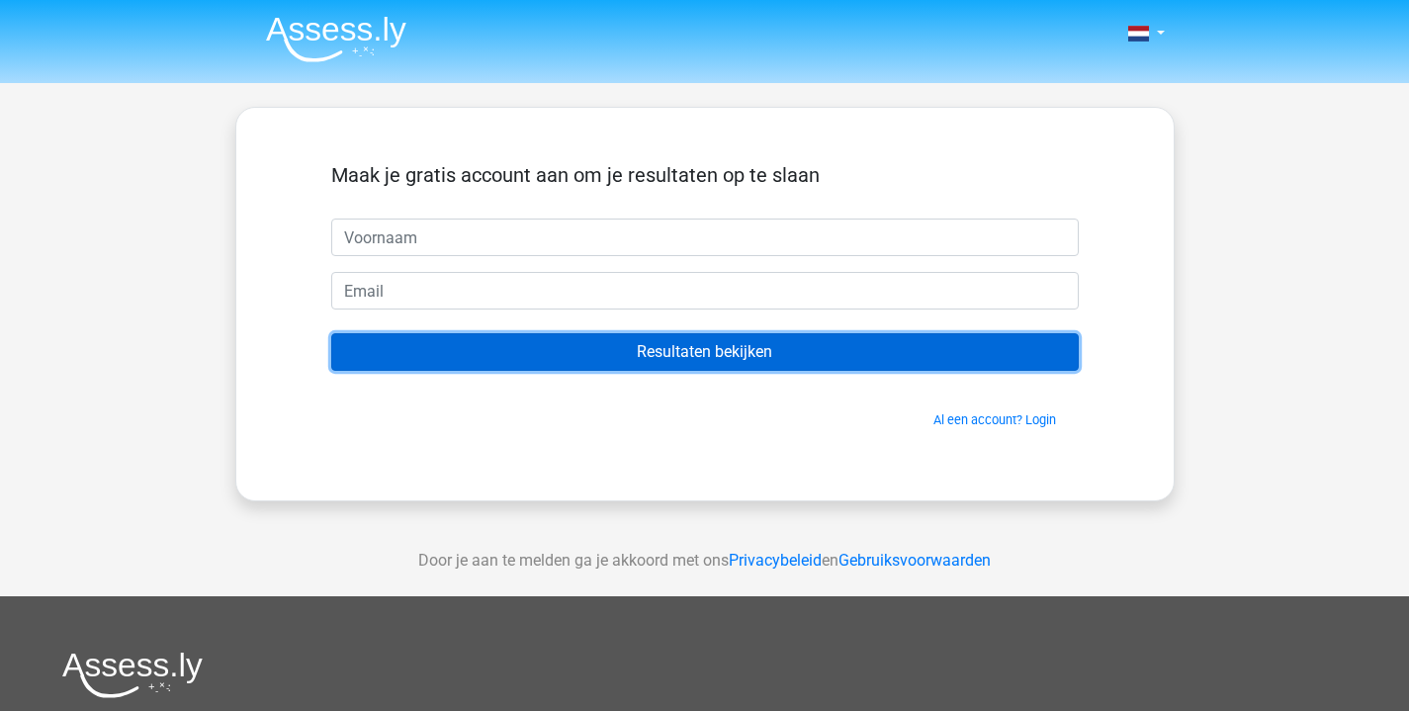
click at [650, 354] on input "Resultaten bekijken" at bounding box center [704, 352] width 747 height 38
click at [636, 354] on input "Resultaten bekijken" at bounding box center [704, 352] width 747 height 38
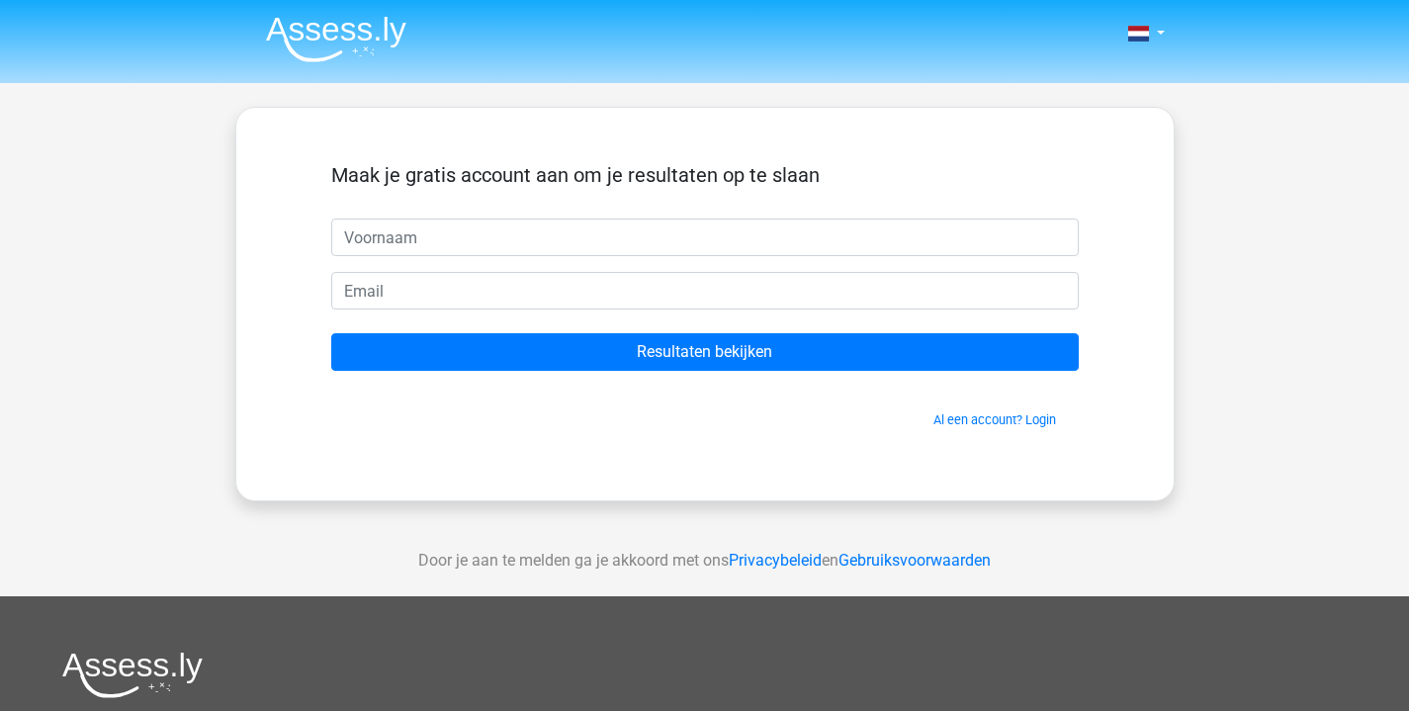
click at [928, 469] on div "Maak je gratis account aan om je resultaten op te slaan Resultaten bekijken Al …" at bounding box center [704, 304] width 939 height 394
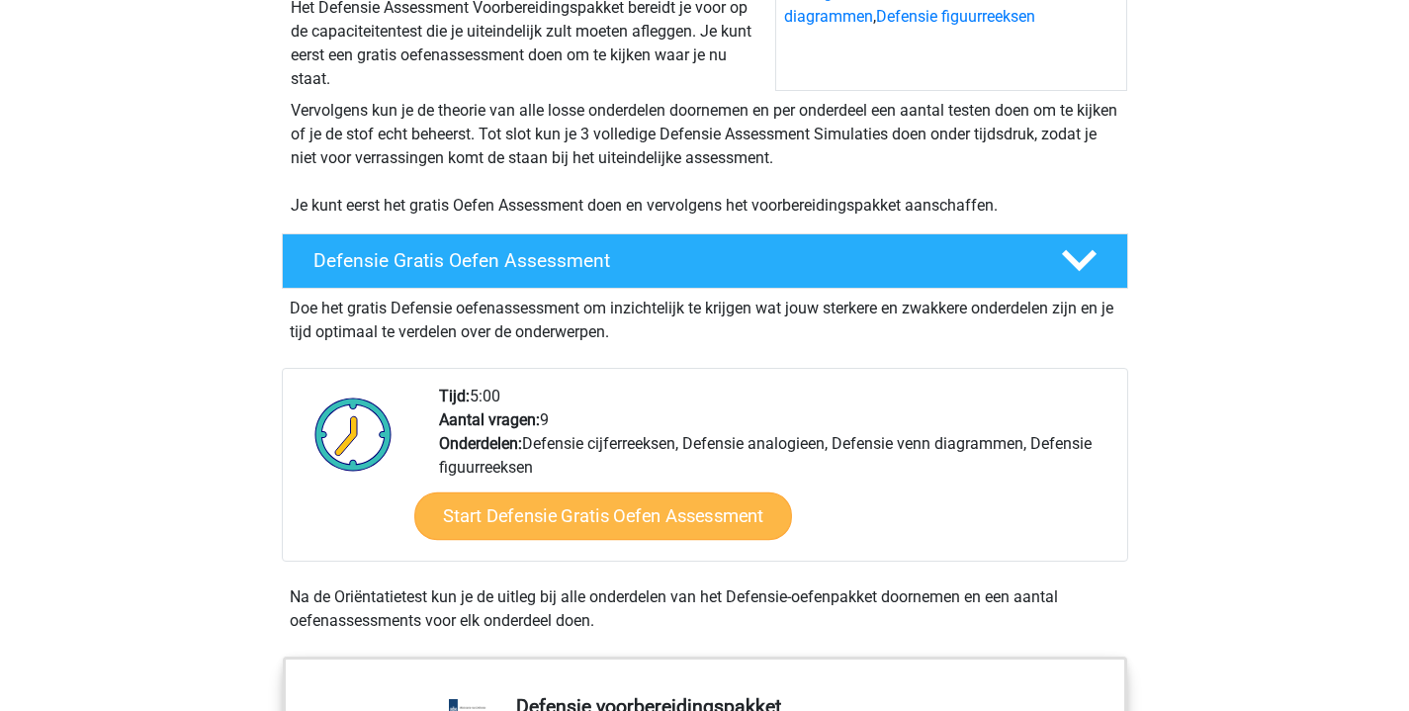
scroll to position [402, 0]
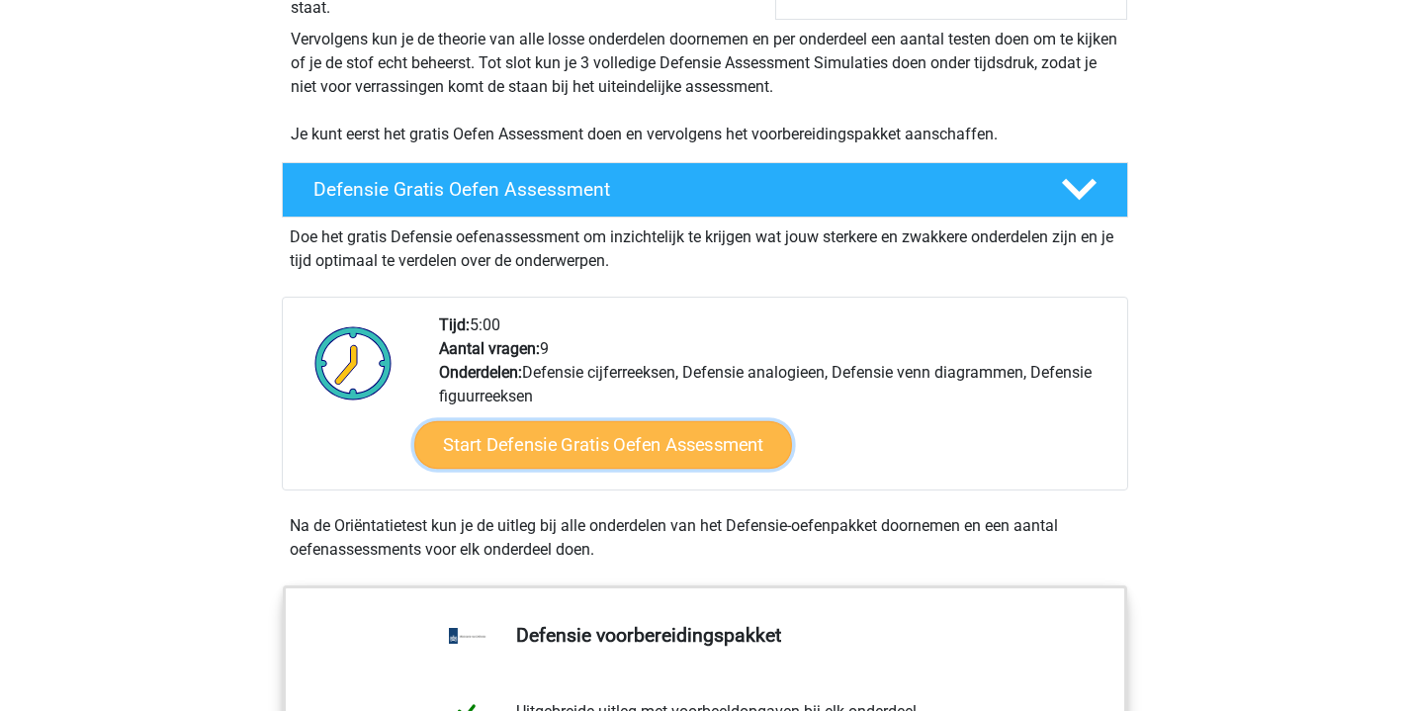
click at [566, 443] on link "Start Defensie Gratis Oefen Assessment" at bounding box center [603, 444] width 378 height 47
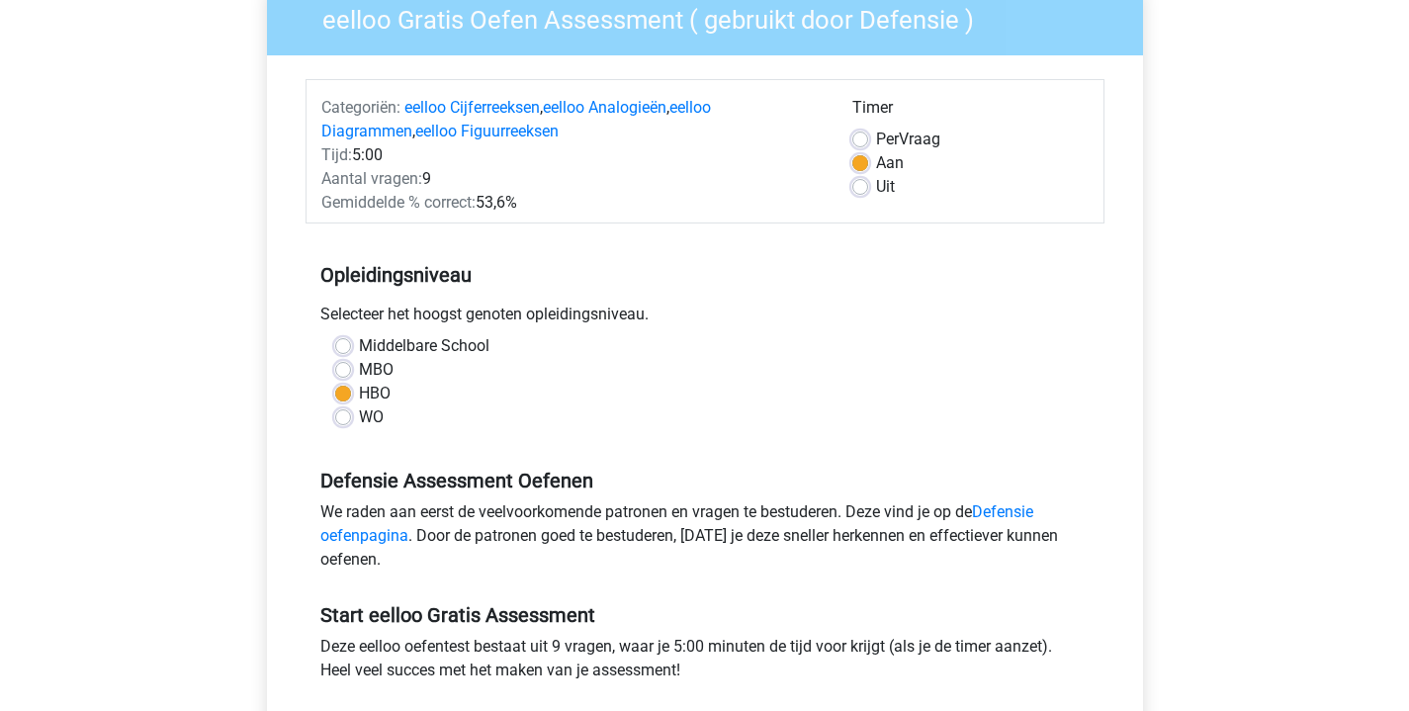
scroll to position [607, 0]
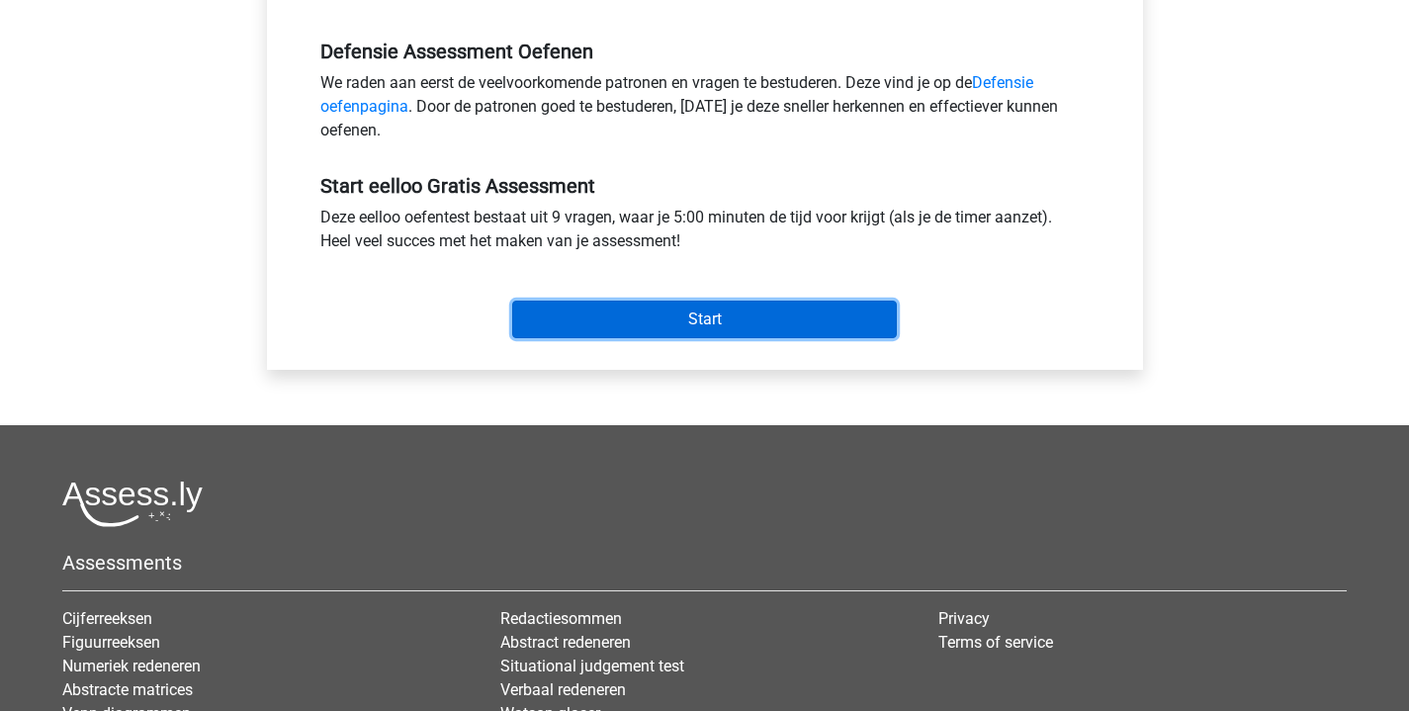
click at [668, 322] on input "Start" at bounding box center [704, 320] width 385 height 38
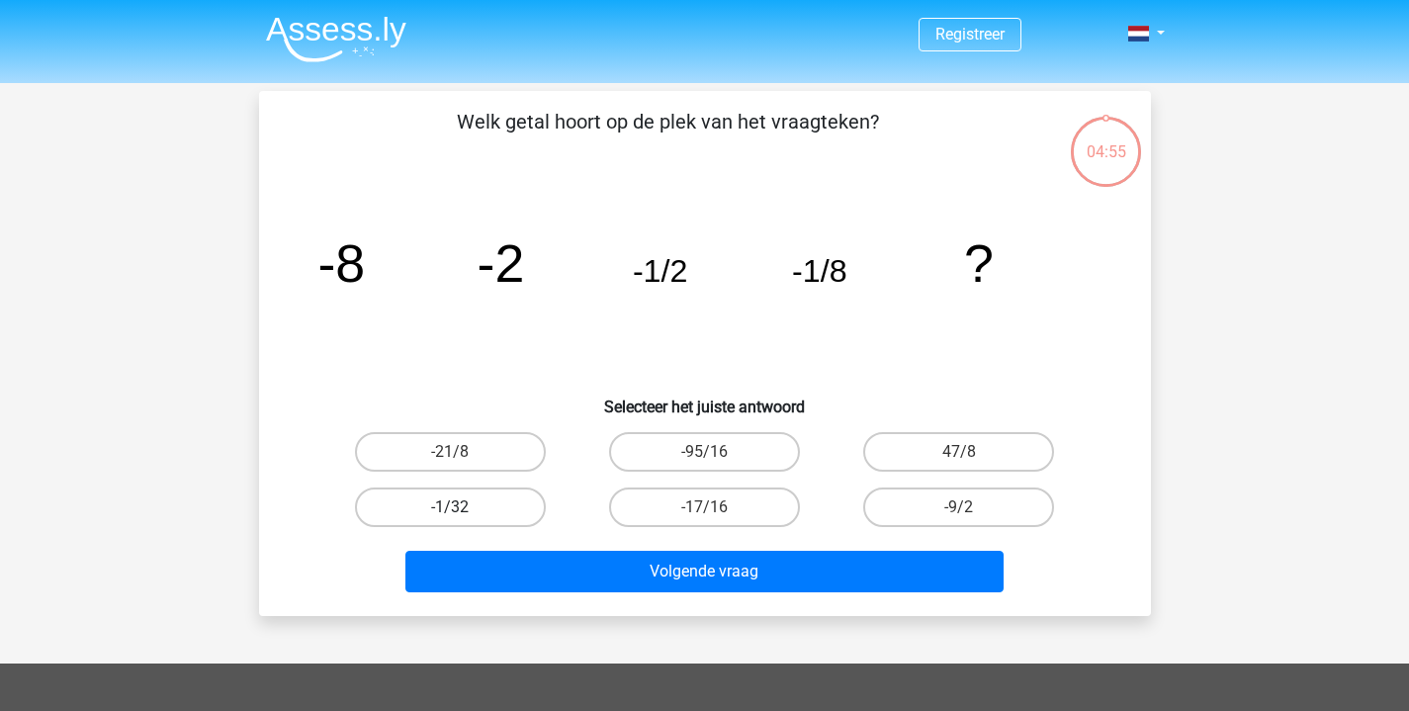
click at [504, 496] on label "-1/32" at bounding box center [450, 507] width 191 height 40
click at [463, 507] on input "-1/32" at bounding box center [456, 513] width 13 height 13
radio input "true"
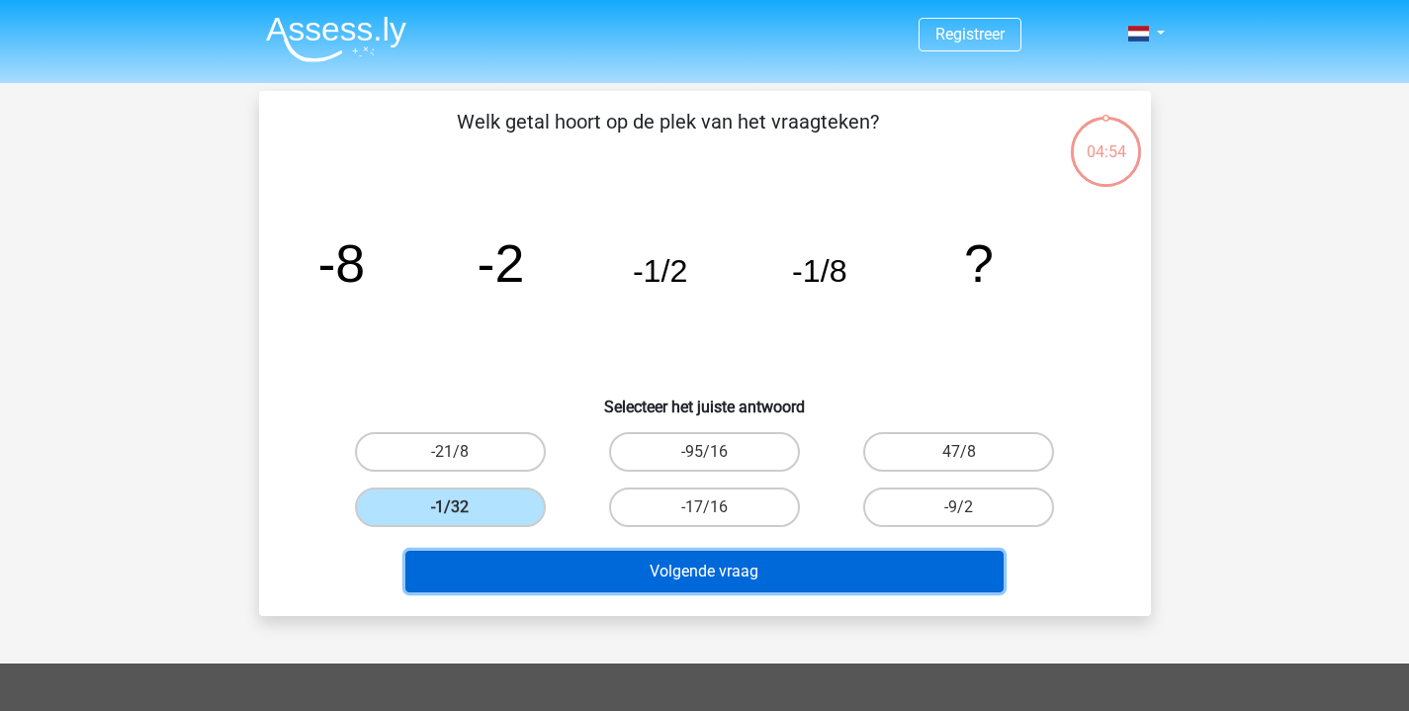
click at [745, 578] on button "Volgende vraag" at bounding box center [704, 572] width 598 height 42
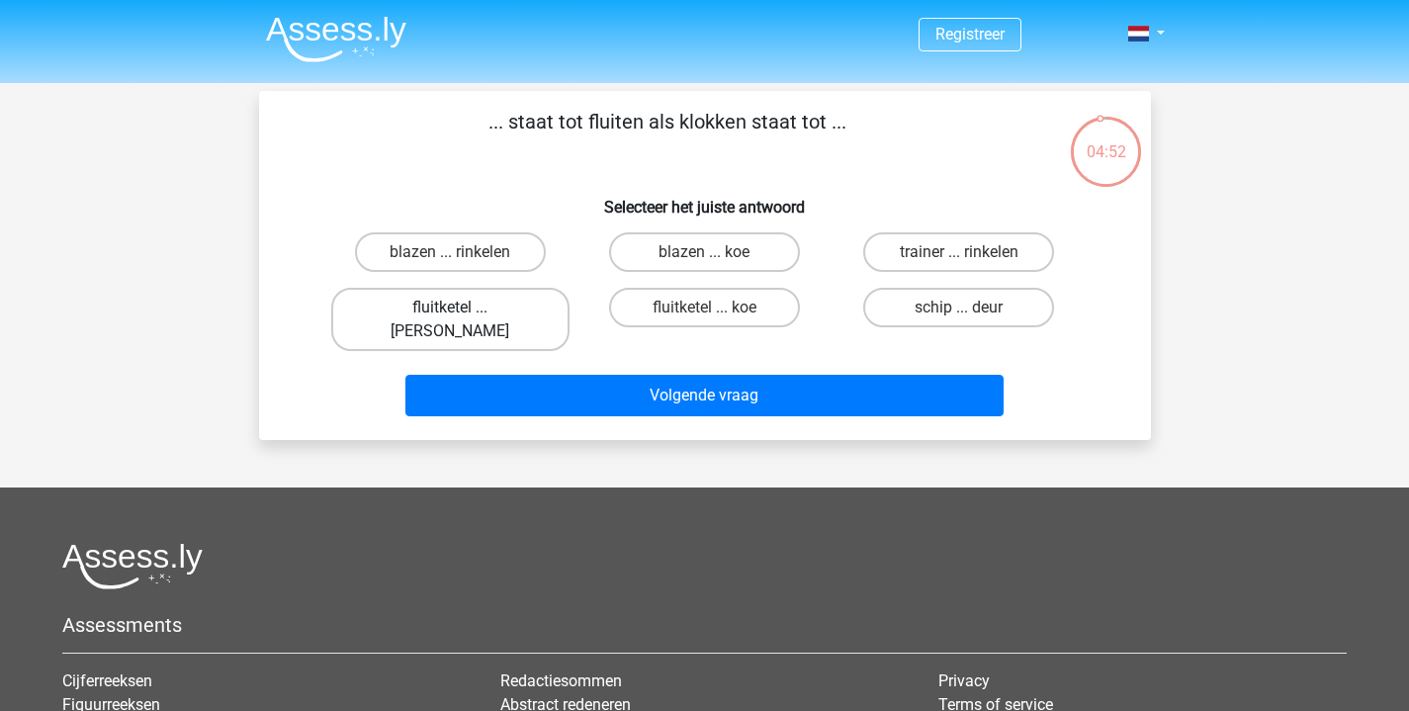
click at [497, 305] on label "fluitketel ... [PERSON_NAME]" at bounding box center [450, 319] width 238 height 63
click at [463, 307] on input "fluitketel ... [PERSON_NAME]" at bounding box center [456, 313] width 13 height 13
radio input "true"
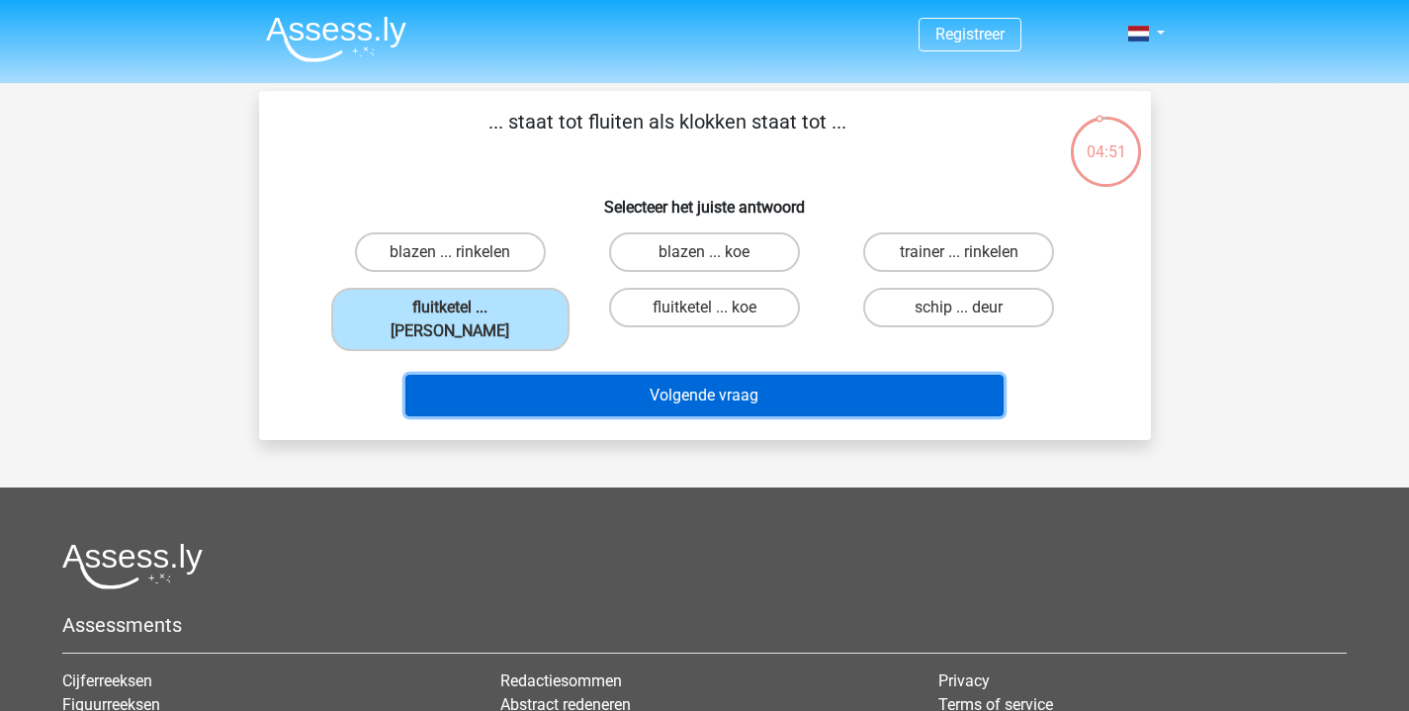
click at [628, 375] on button "Volgende vraag" at bounding box center [704, 396] width 598 height 42
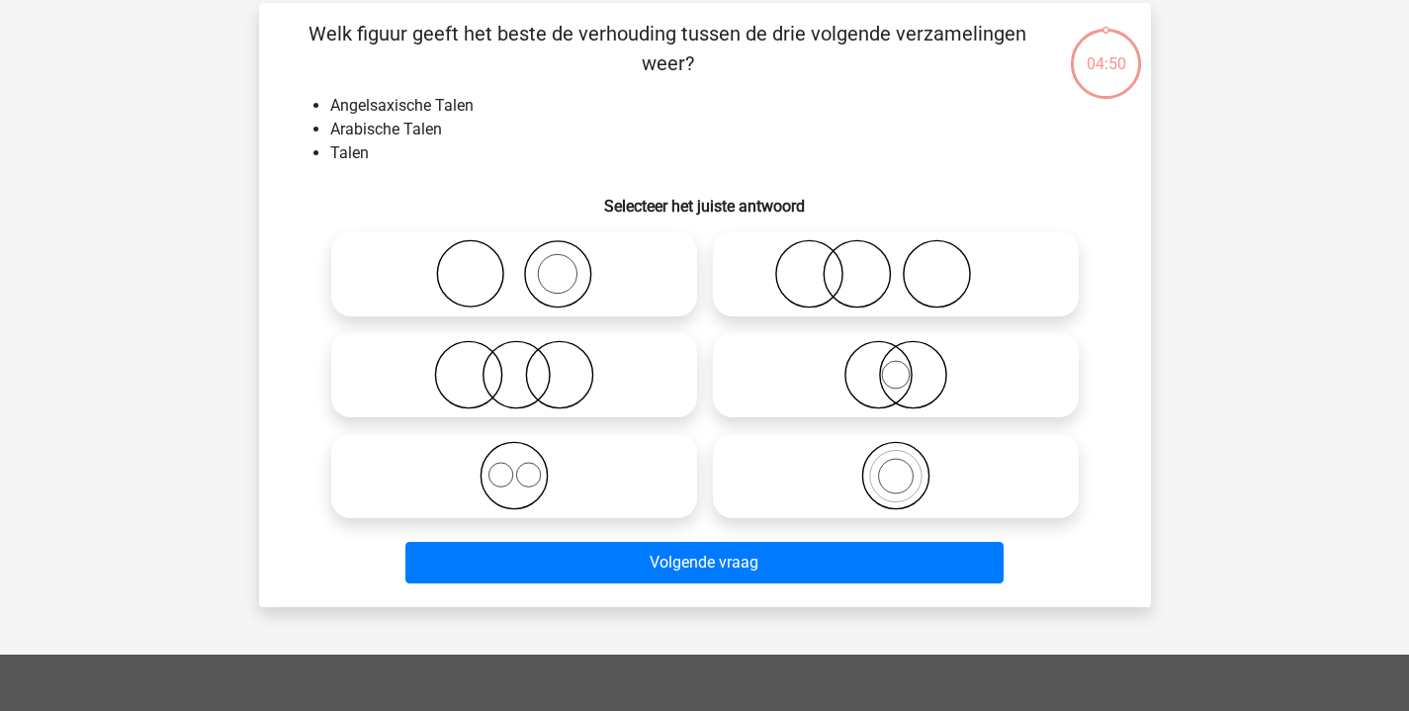
scroll to position [91, 0]
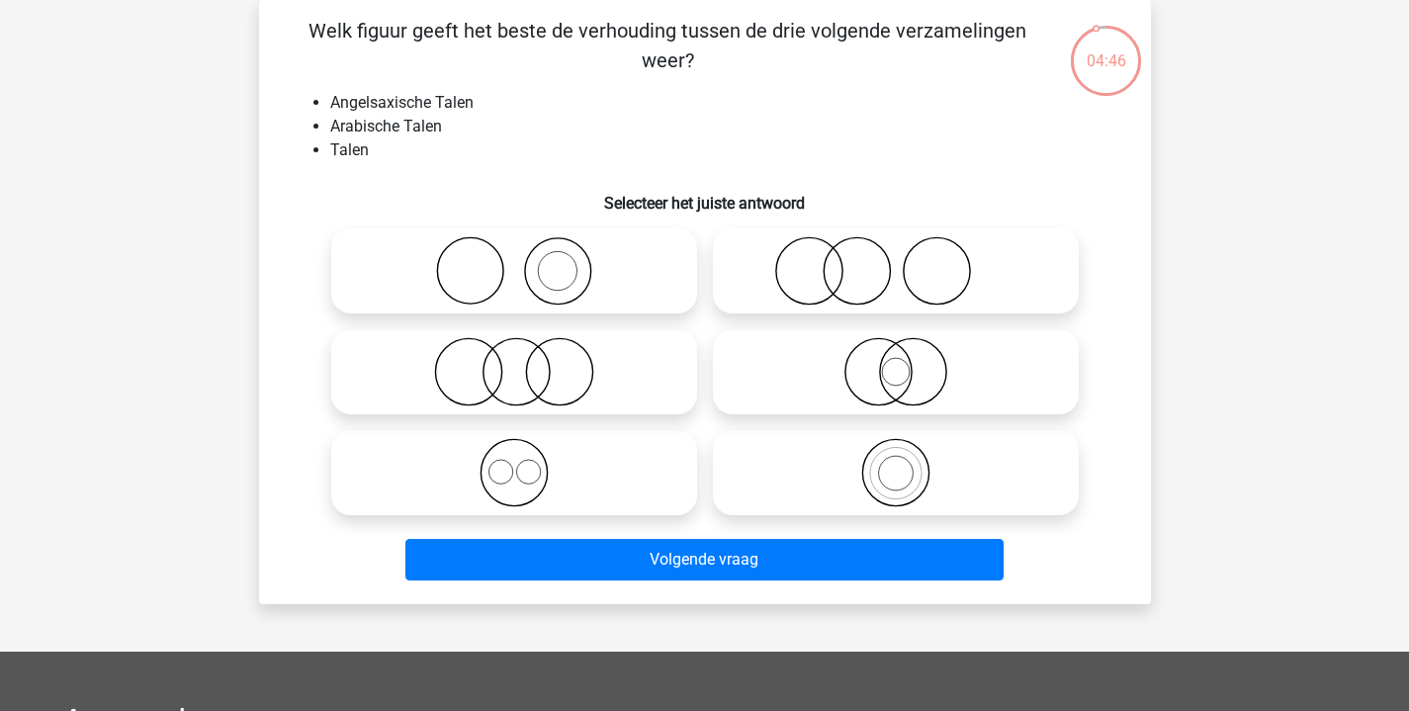
click at [558, 482] on icon at bounding box center [514, 472] width 350 height 69
click at [527, 463] on input "radio" at bounding box center [520, 456] width 13 height 13
radio input "true"
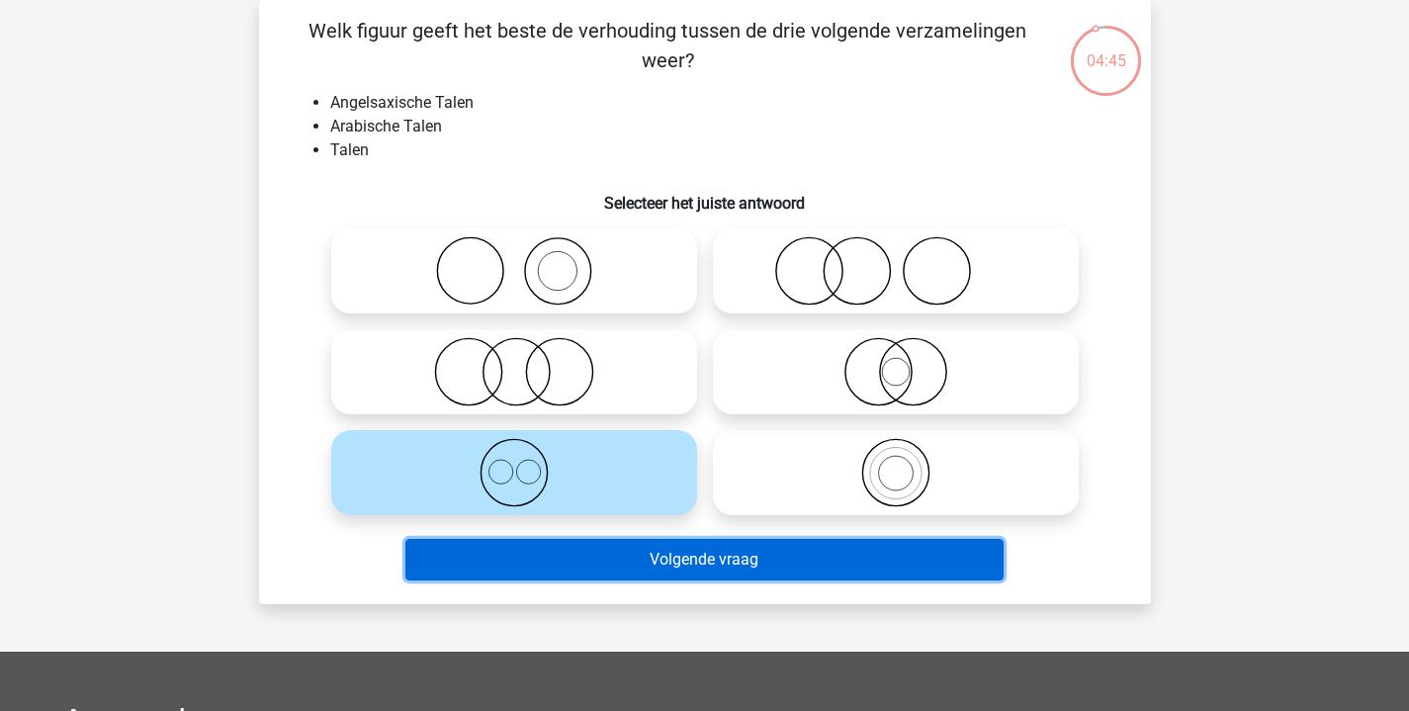
click at [725, 569] on button "Volgende vraag" at bounding box center [704, 560] width 598 height 42
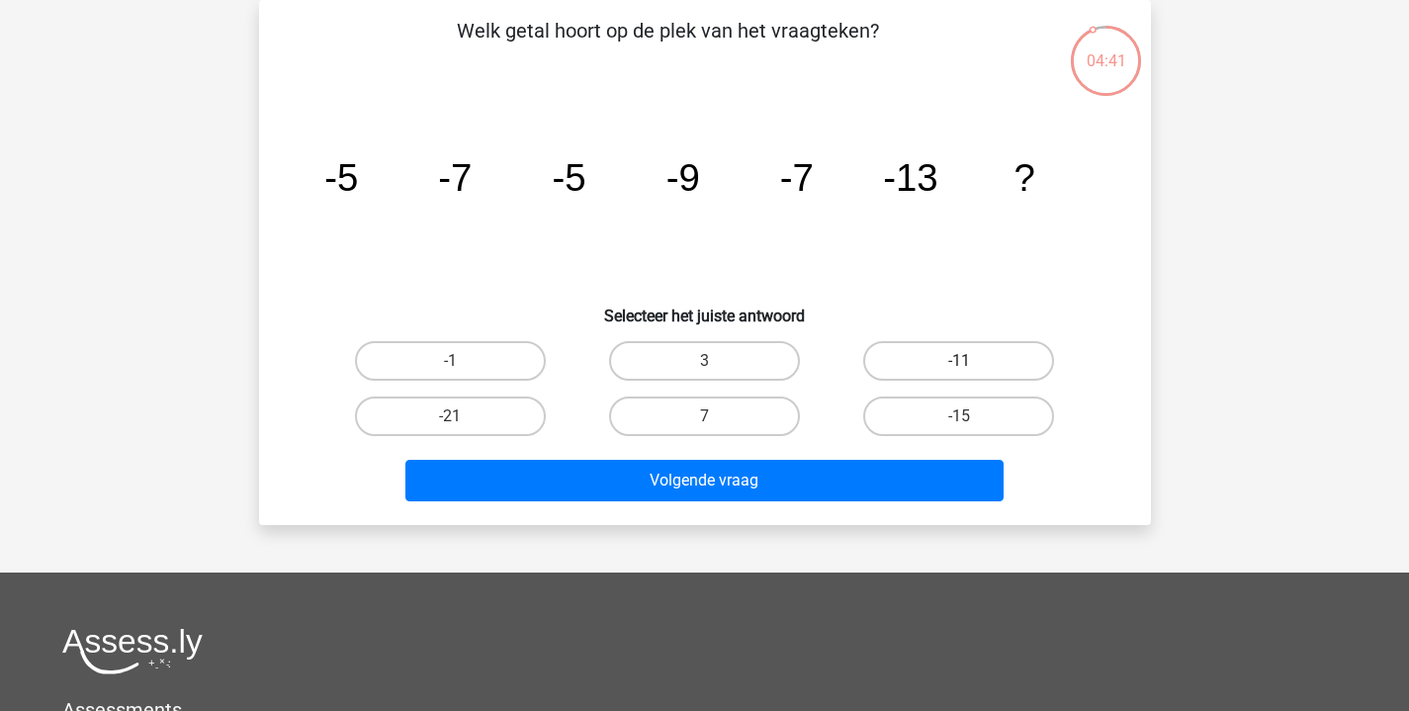
click at [949, 352] on label "-11" at bounding box center [958, 361] width 191 height 40
click at [959, 361] on input "-11" at bounding box center [965, 367] width 13 height 13
radio input "true"
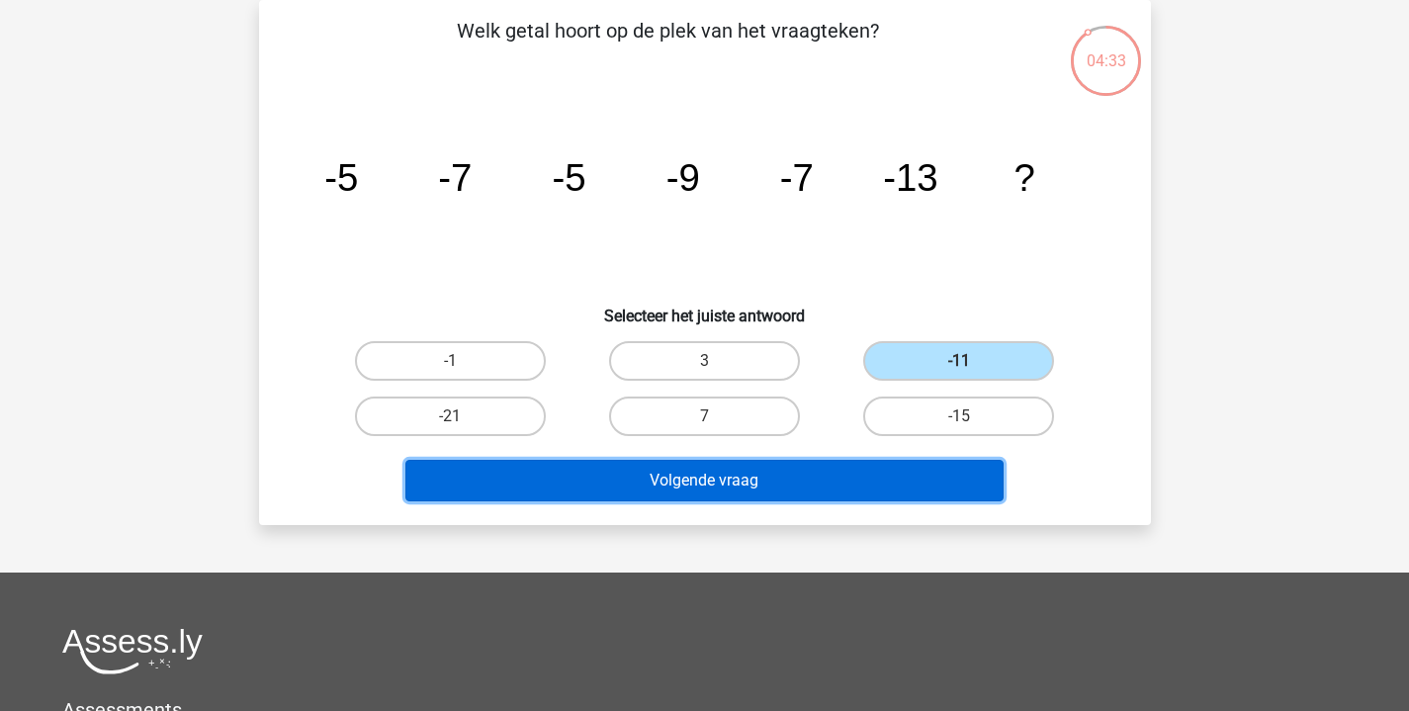
click at [817, 469] on button "Volgende vraag" at bounding box center [704, 481] width 598 height 42
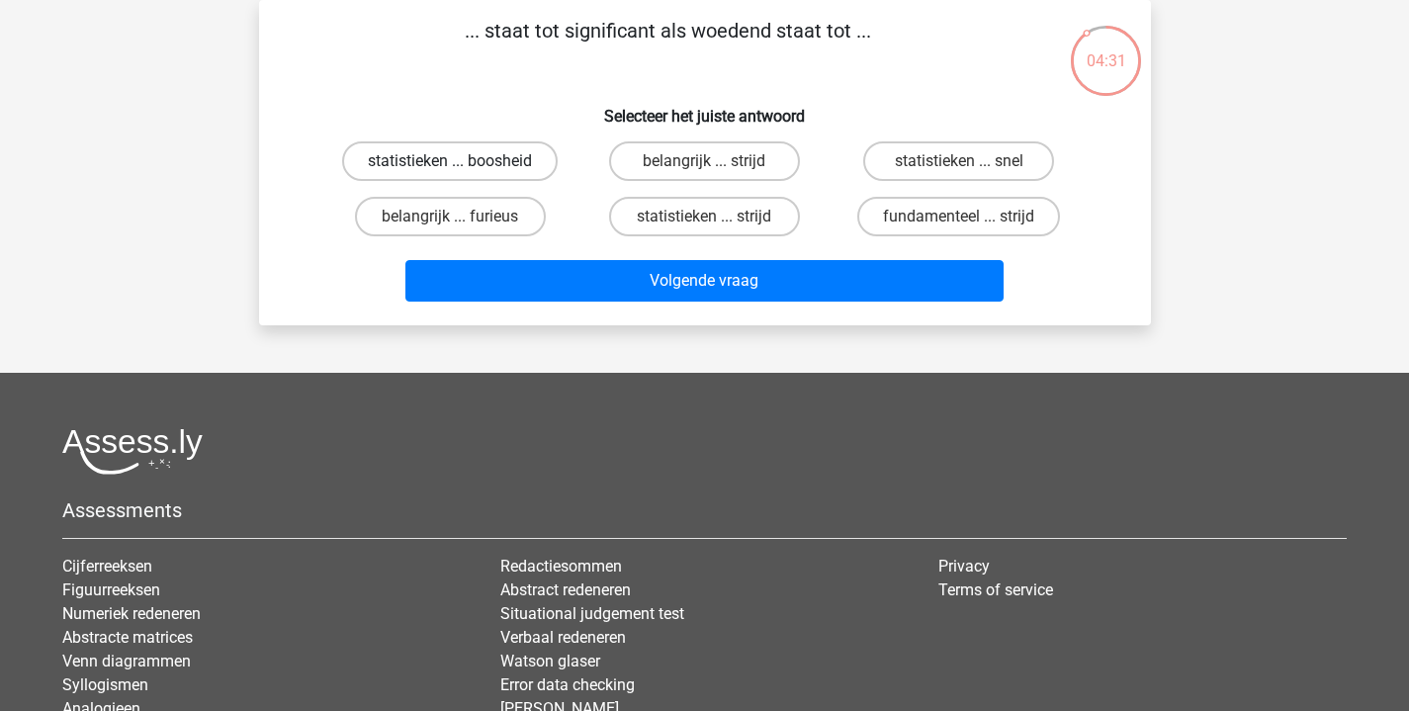
click at [491, 162] on label "statistieken ... boosheid" at bounding box center [450, 161] width 216 height 40
click at [463, 162] on input "statistieken ... boosheid" at bounding box center [456, 167] width 13 height 13
radio input "true"
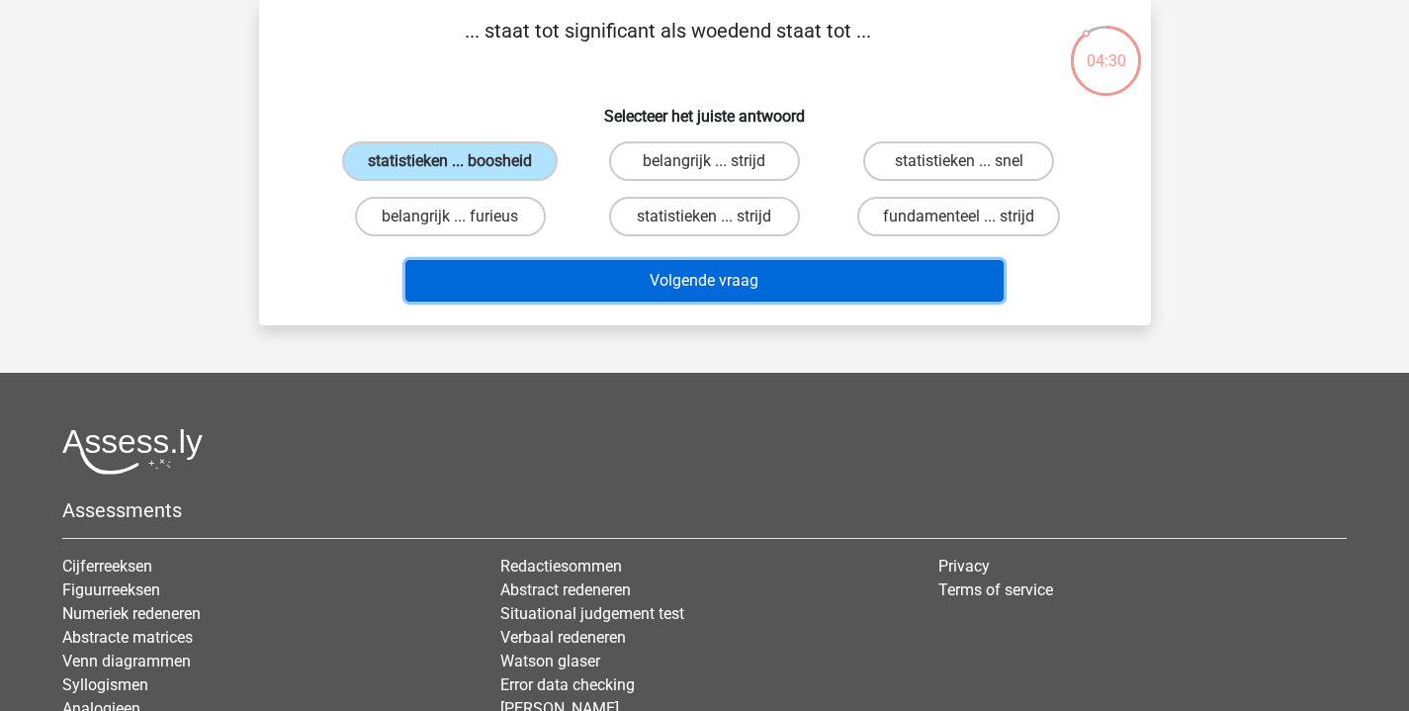
click at [755, 294] on button "Volgende vraag" at bounding box center [704, 281] width 598 height 42
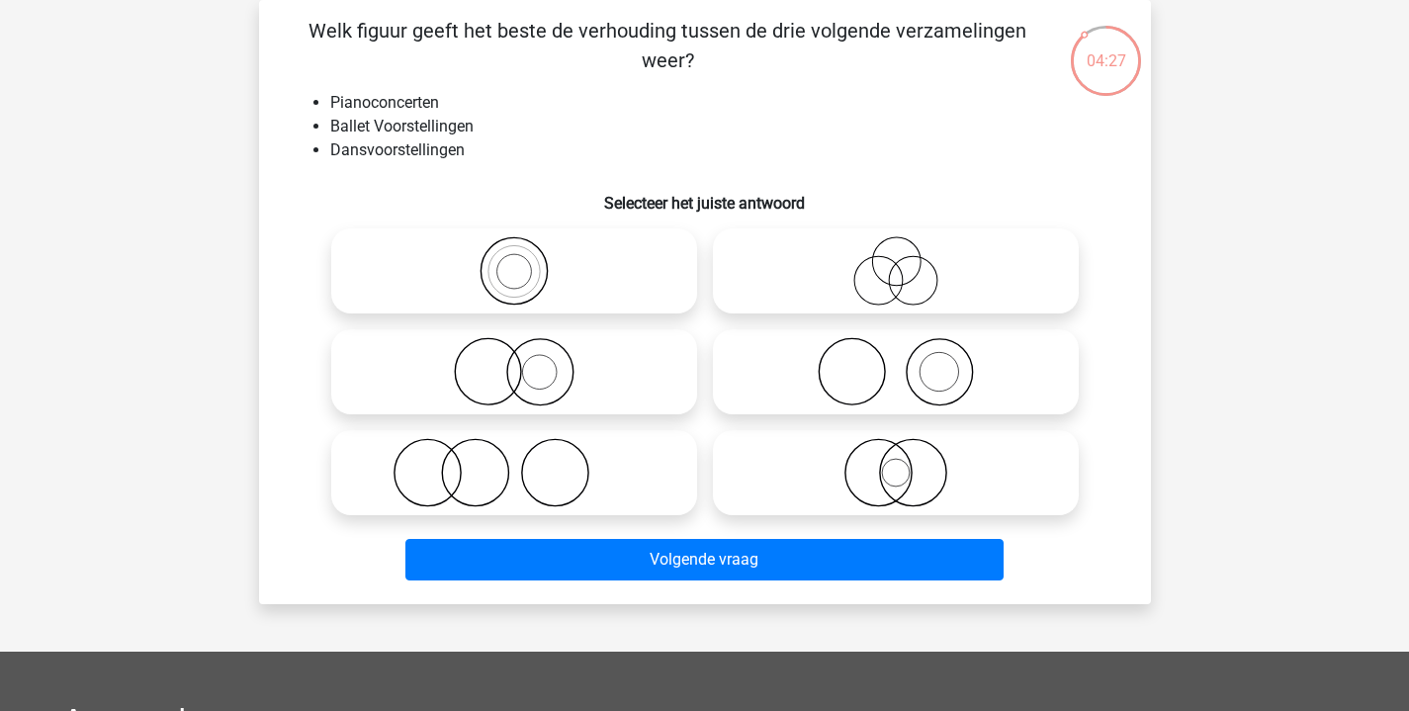
click at [889, 351] on icon at bounding box center [896, 371] width 350 height 69
click at [896, 351] on input "radio" at bounding box center [902, 355] width 13 height 13
radio input "true"
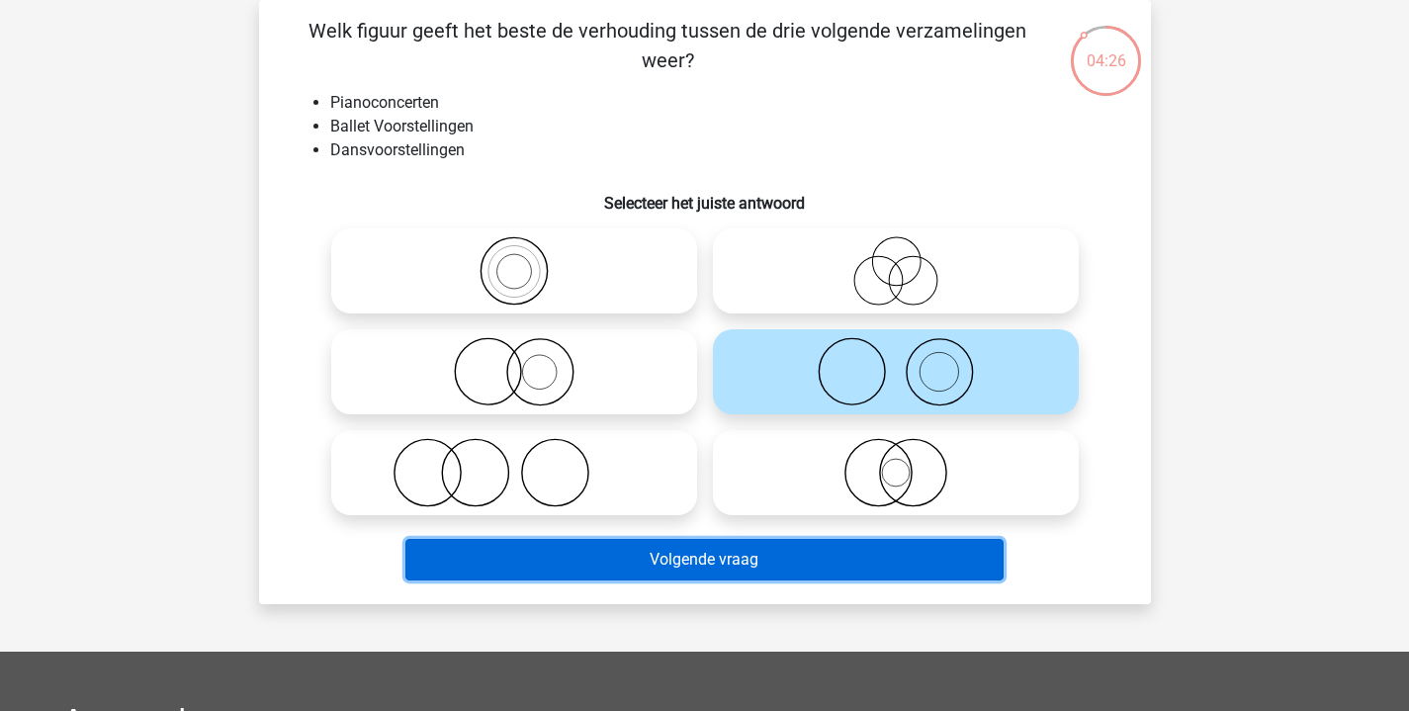
click at [829, 568] on button "Volgende vraag" at bounding box center [704, 560] width 598 height 42
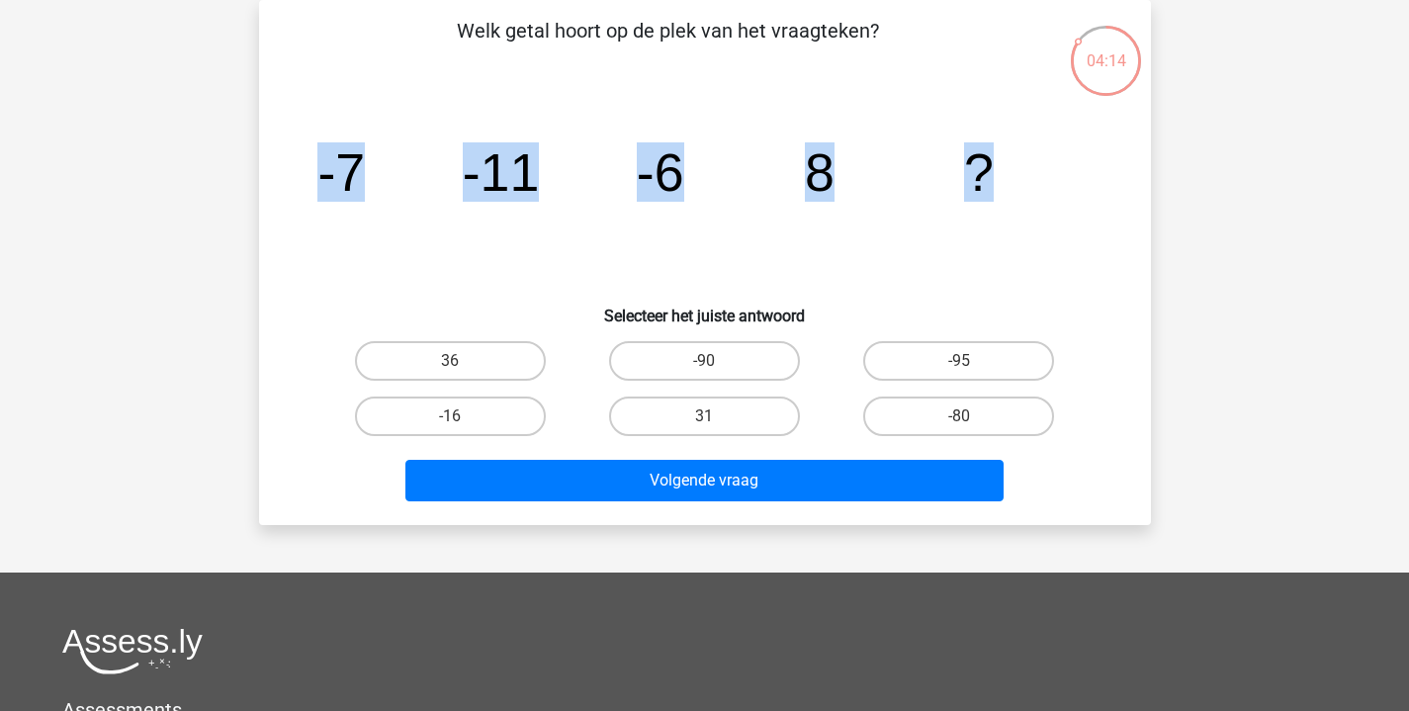
drag, startPoint x: 1040, startPoint y: 153, endPoint x: 291, endPoint y: 214, distance: 751.8
click at [291, 214] on div "image/svg+xml -7 -11 -6 8 ?" at bounding box center [705, 191] width 828 height 200
copy g "-7 -11 -6 8 ?"
click at [848, 210] on icon "image/svg+xml -7 -11 -6 8 ?" at bounding box center [704, 191] width 797 height 200
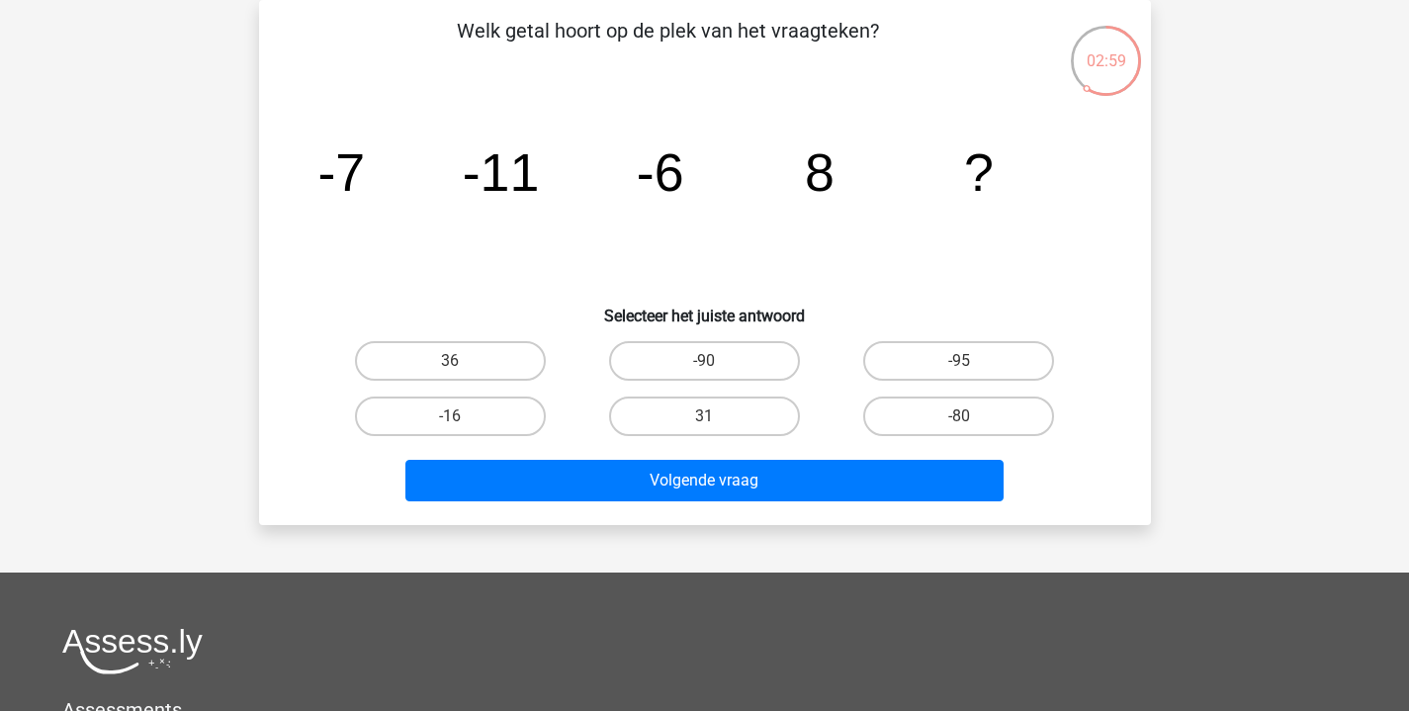
click at [707, 416] on input "31" at bounding box center [710, 422] width 13 height 13
radio input "true"
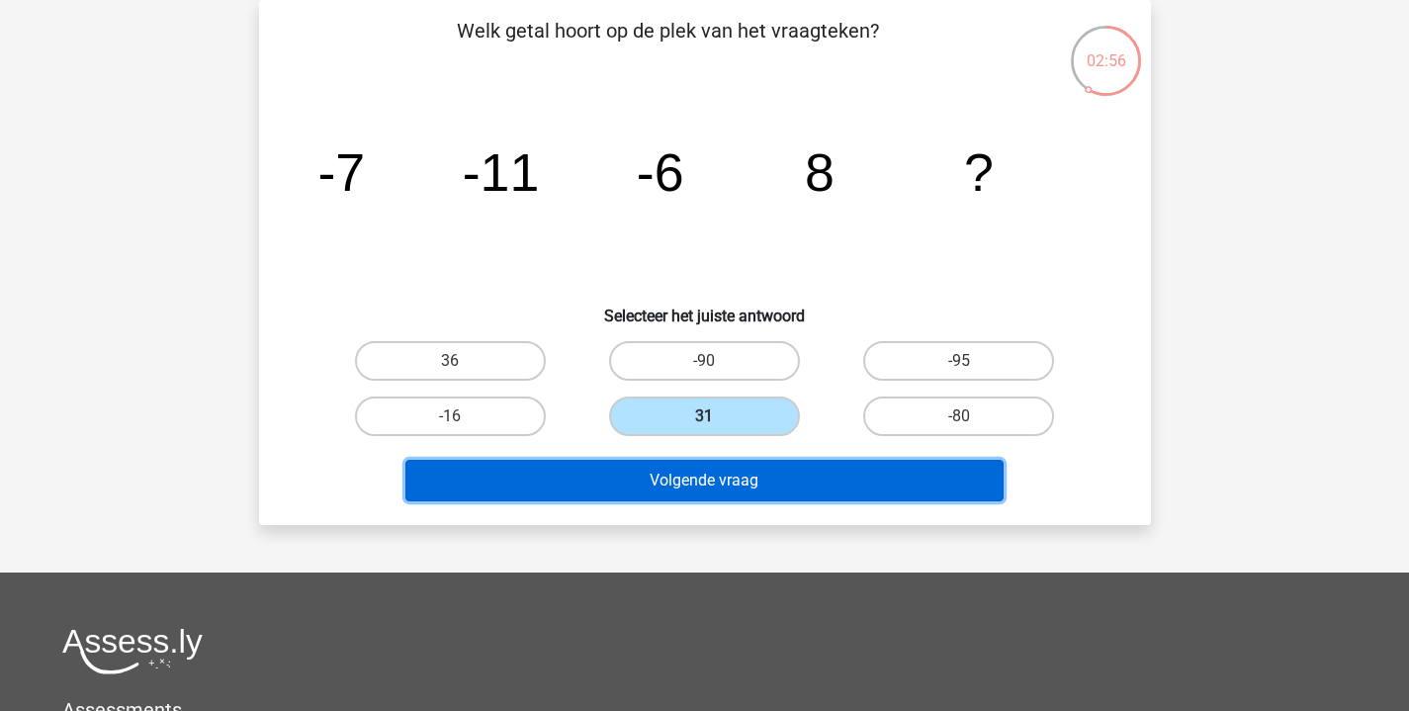
click at [685, 461] on button "Volgende vraag" at bounding box center [704, 481] width 598 height 42
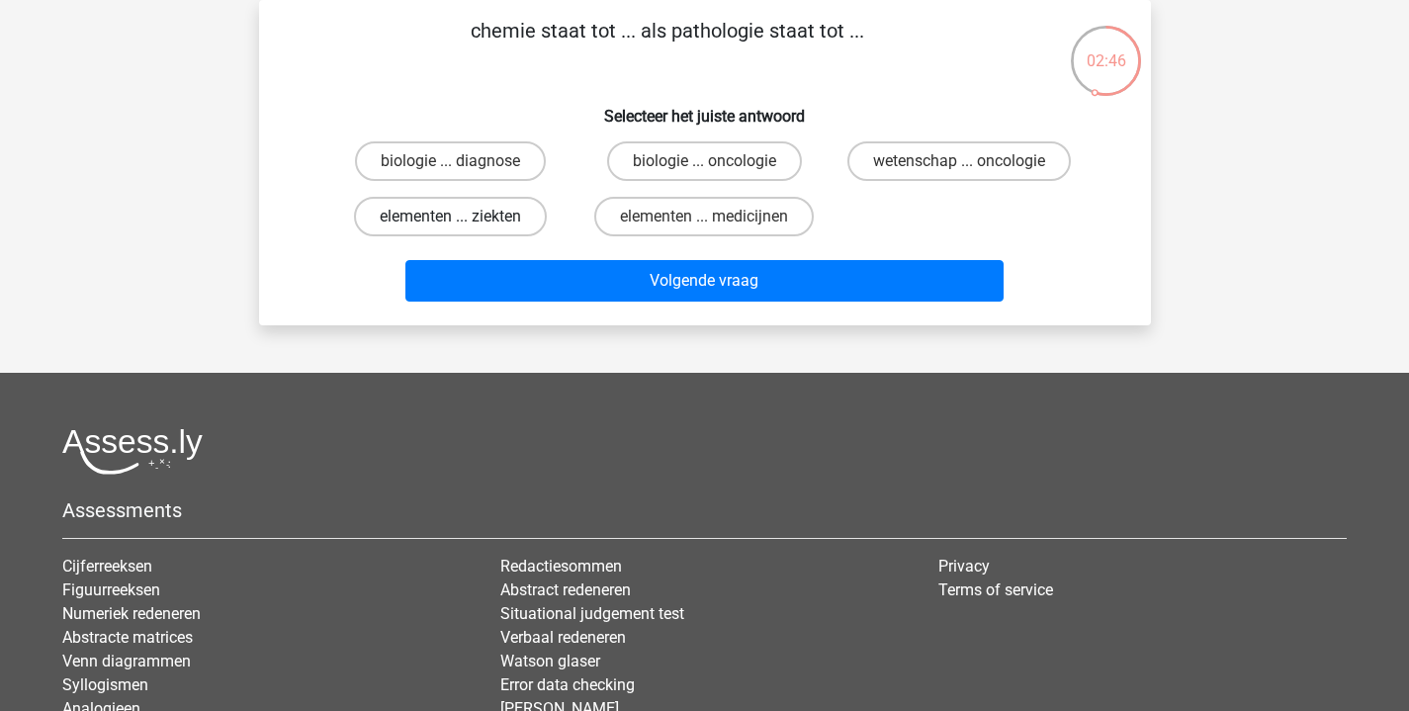
click at [466, 210] on label "elementen ... ziekten" at bounding box center [450, 217] width 193 height 40
click at [463, 217] on input "elementen ... ziekten" at bounding box center [456, 223] width 13 height 13
radio input "true"
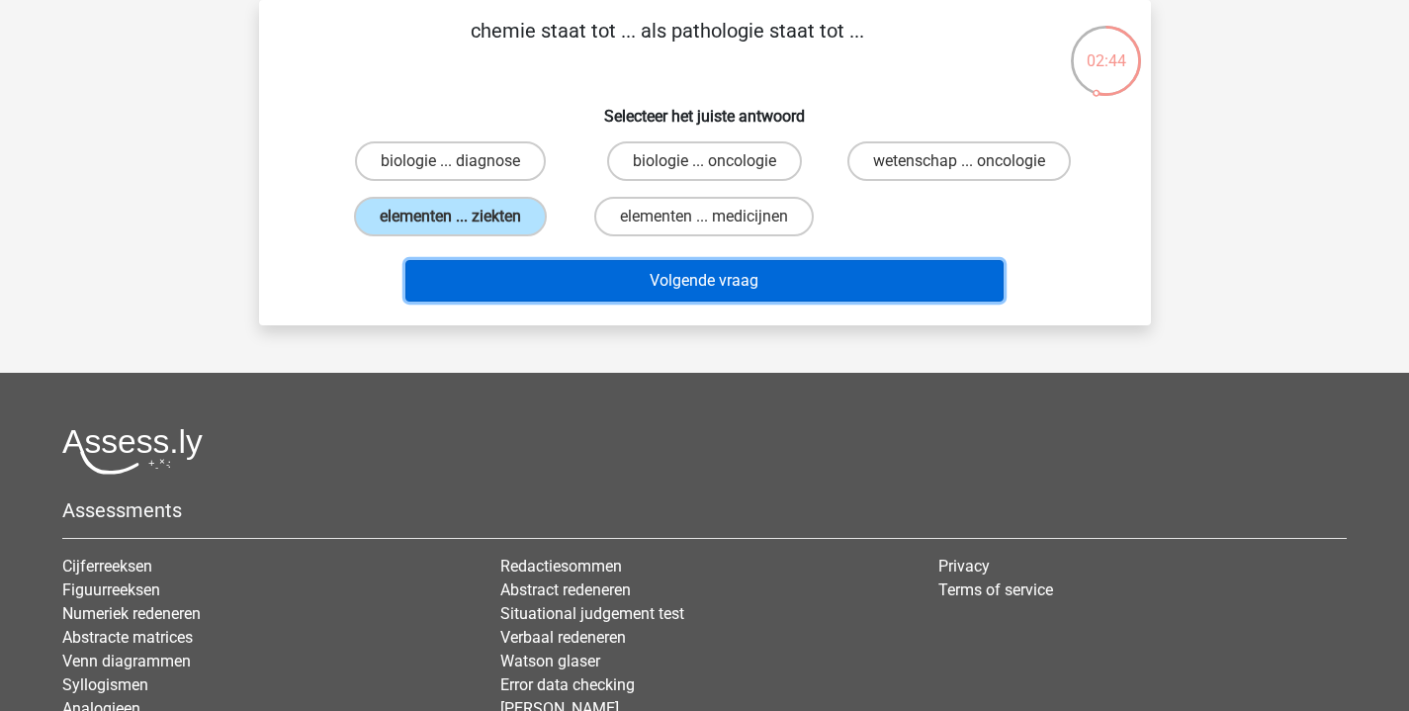
click at [587, 277] on button "Volgende vraag" at bounding box center [704, 281] width 598 height 42
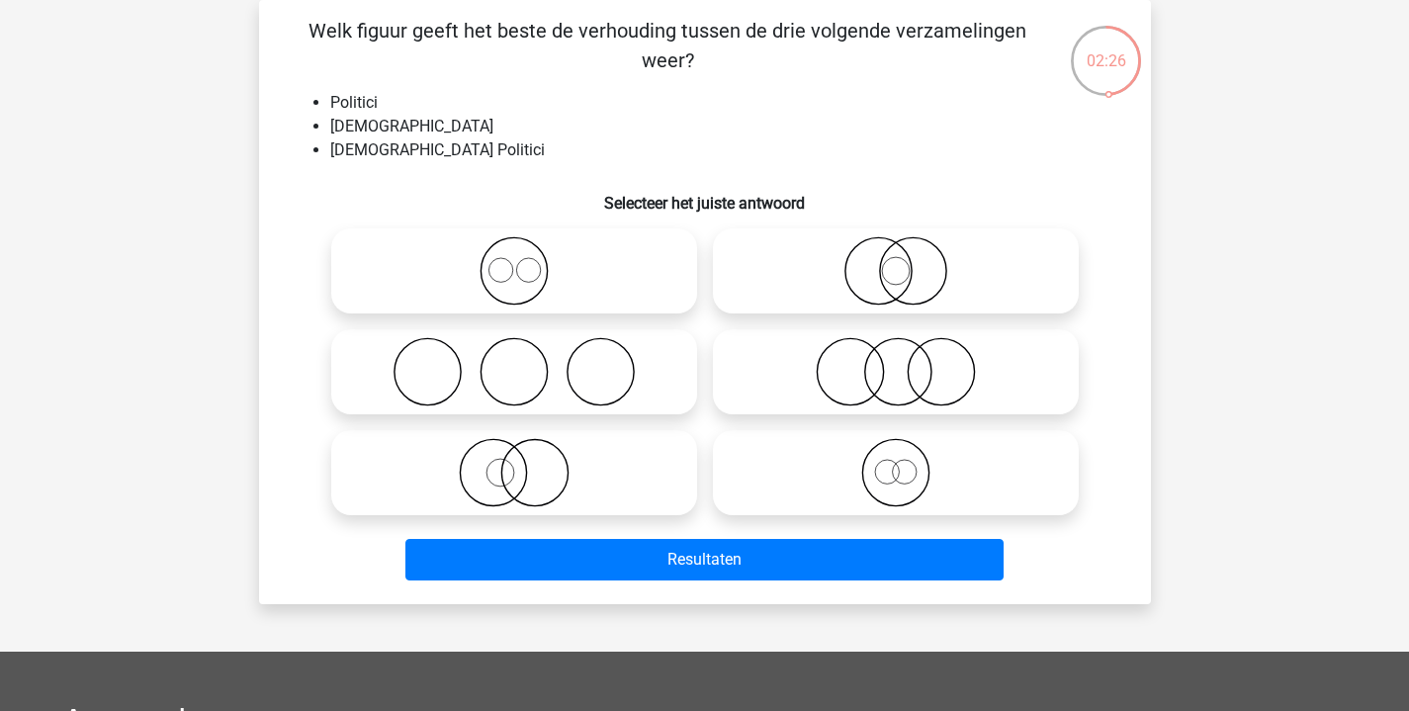
click at [907, 249] on input "radio" at bounding box center [902, 254] width 13 height 13
radio input "true"
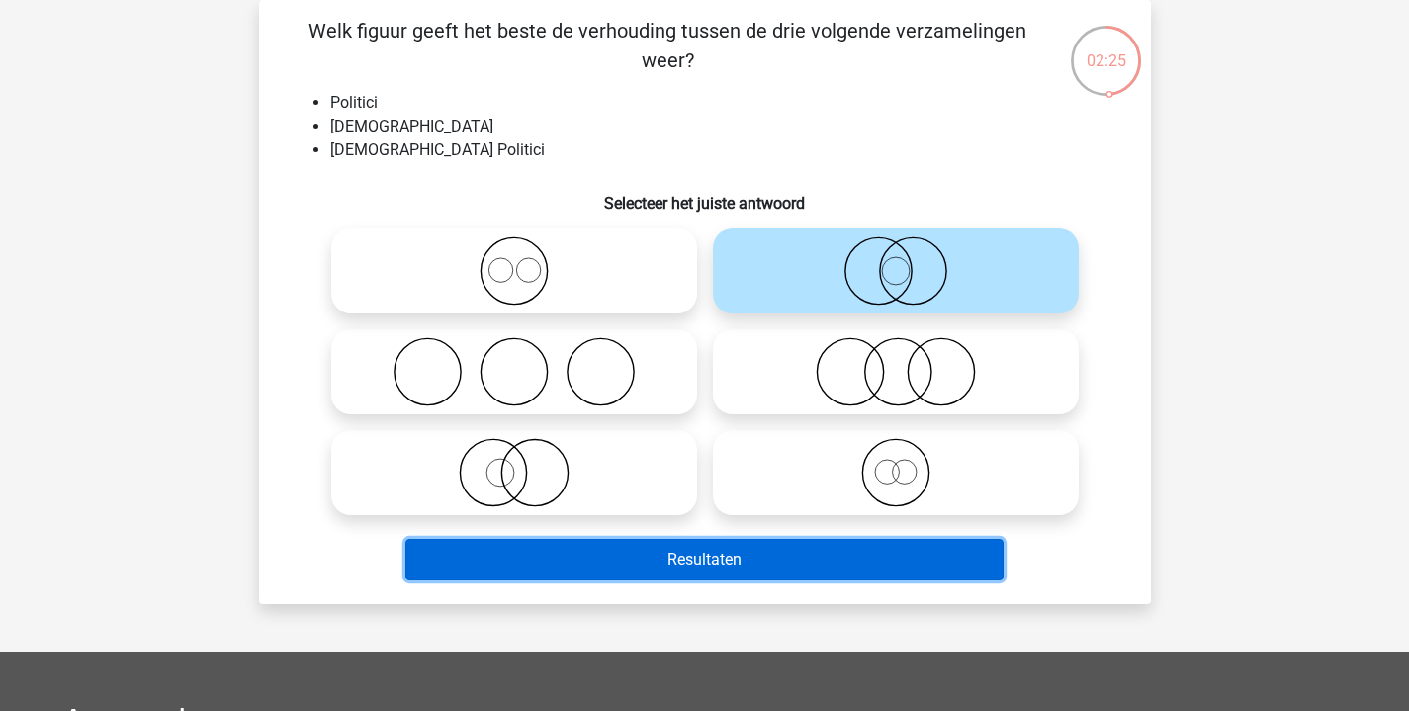
click at [835, 543] on button "Resultaten" at bounding box center [704, 560] width 598 height 42
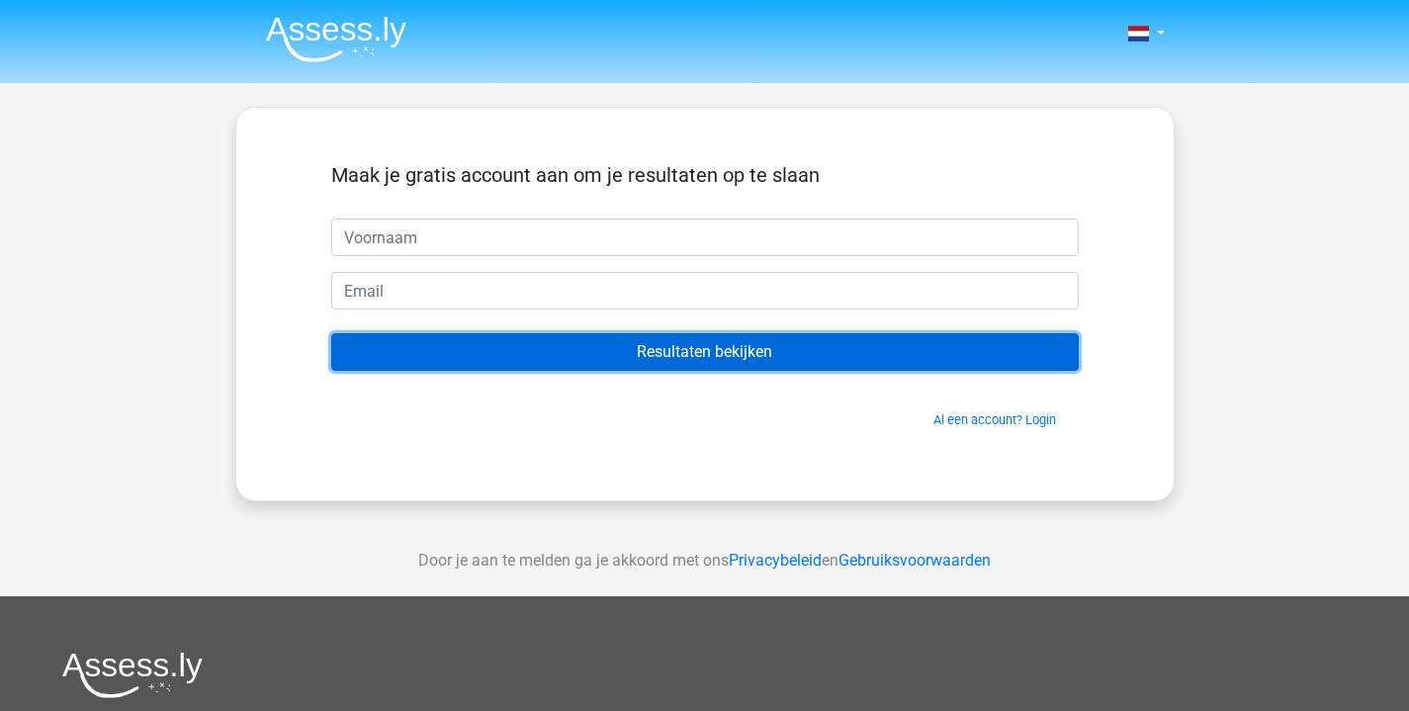
click at [755, 339] on input "Resultaten bekijken" at bounding box center [704, 352] width 747 height 38
click at [758, 358] on input "Resultaten bekijken" at bounding box center [704, 352] width 747 height 38
click at [758, 357] on input "Resultaten bekijken" at bounding box center [704, 352] width 747 height 38
click at [757, 357] on input "Resultaten bekijken" at bounding box center [704, 352] width 747 height 38
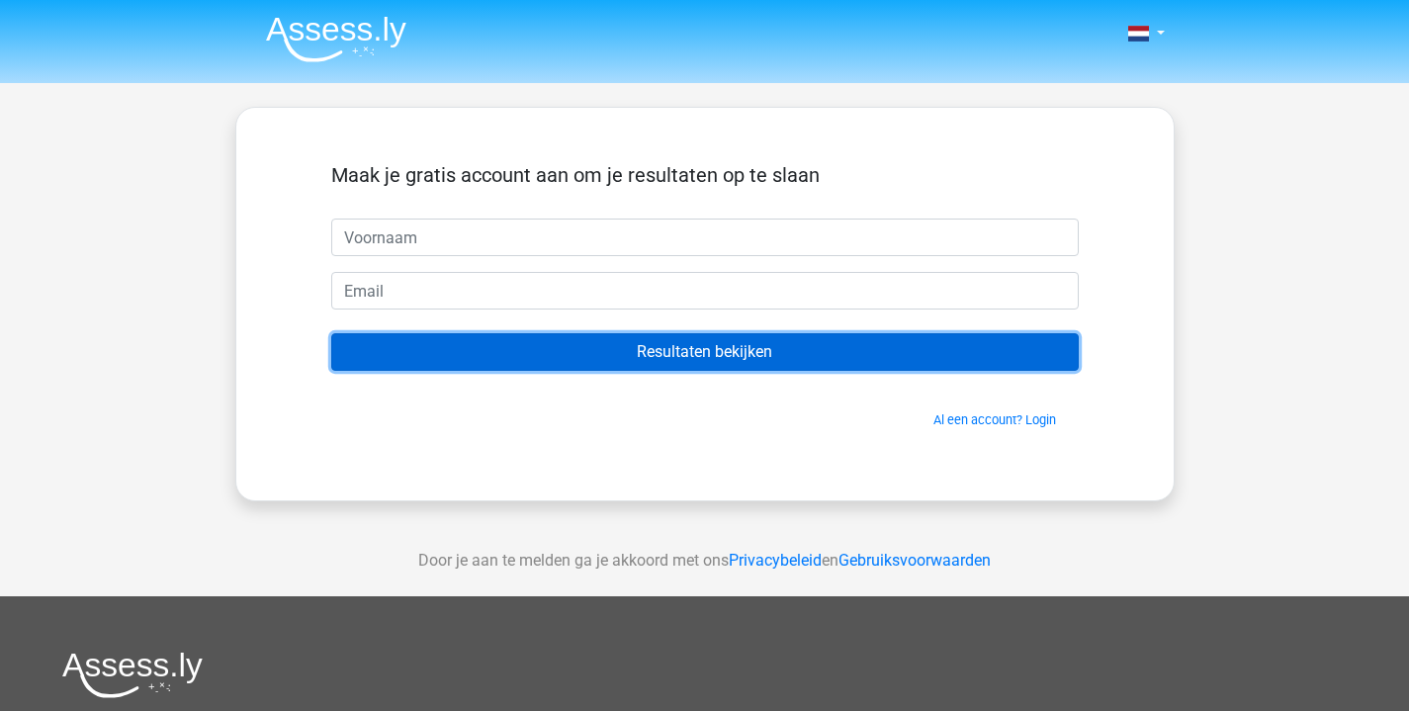
click at [757, 357] on input "Resultaten bekijken" at bounding box center [704, 352] width 747 height 38
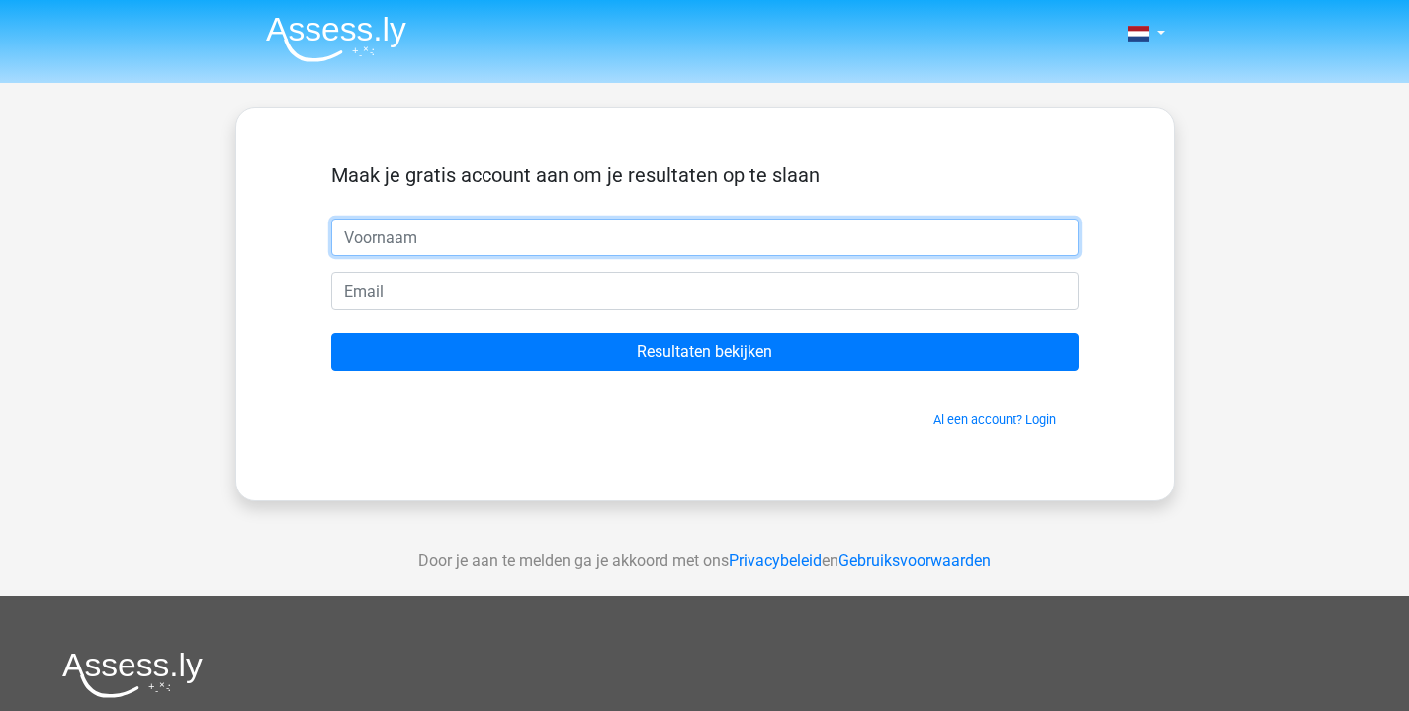
click at [384, 233] on input "text" at bounding box center [704, 237] width 747 height 38
type input "[PERSON_NAME]"
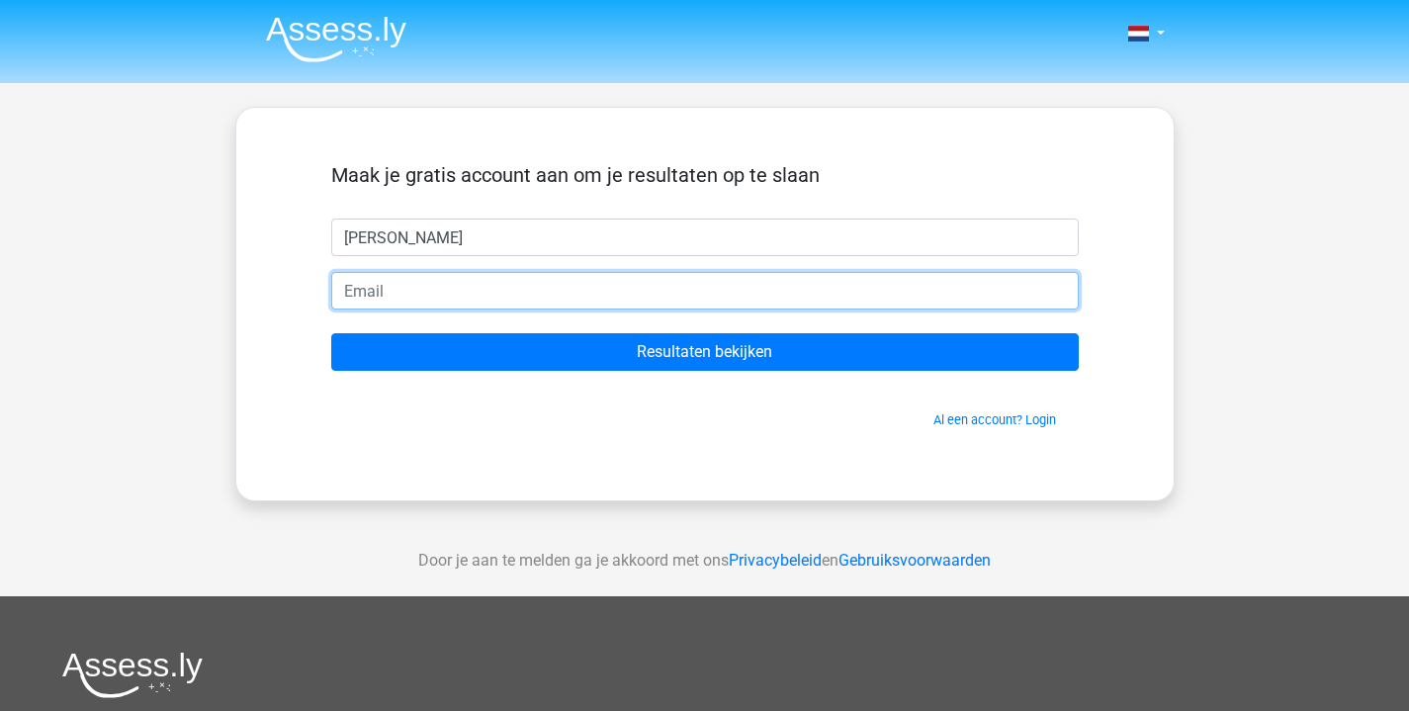
click at [448, 305] on input "email" at bounding box center [704, 291] width 747 height 38
type input "[EMAIL_ADDRESS][DOMAIN_NAME]"
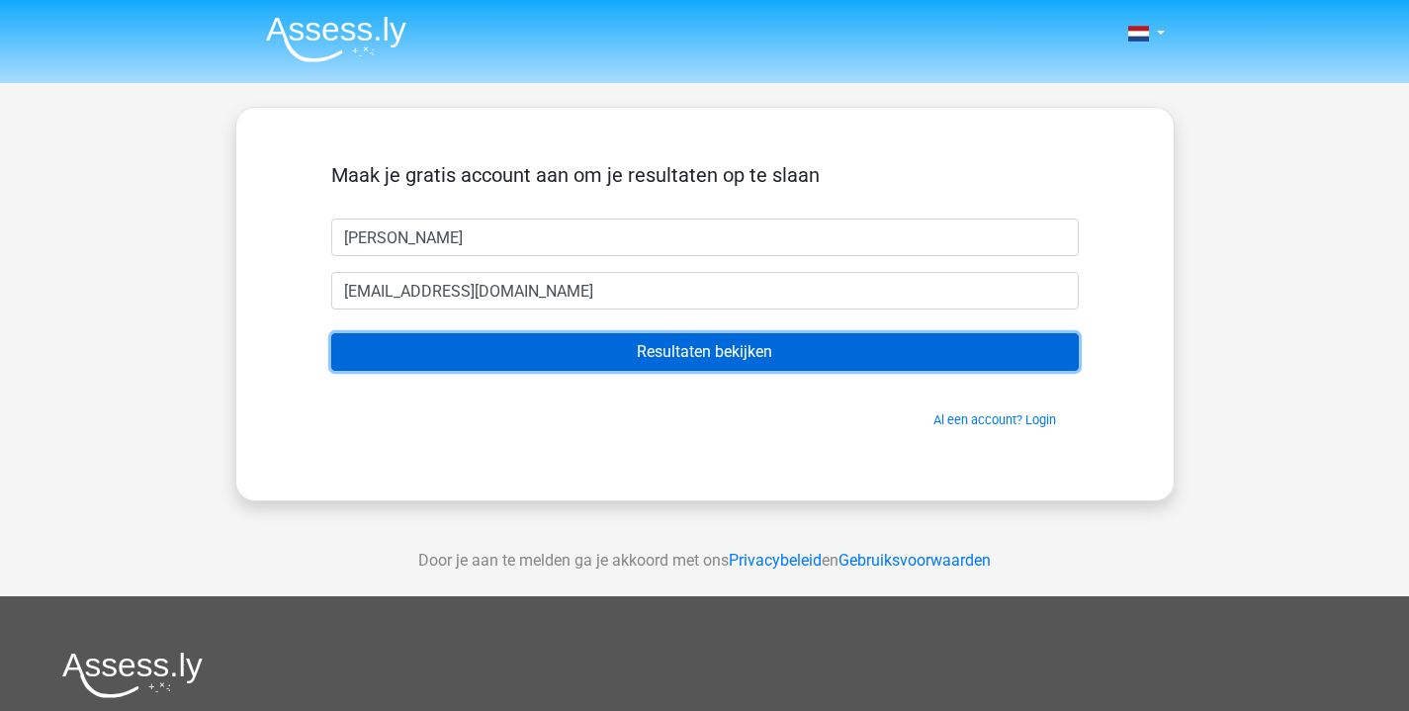
click at [706, 363] on input "Resultaten bekijken" at bounding box center [704, 352] width 747 height 38
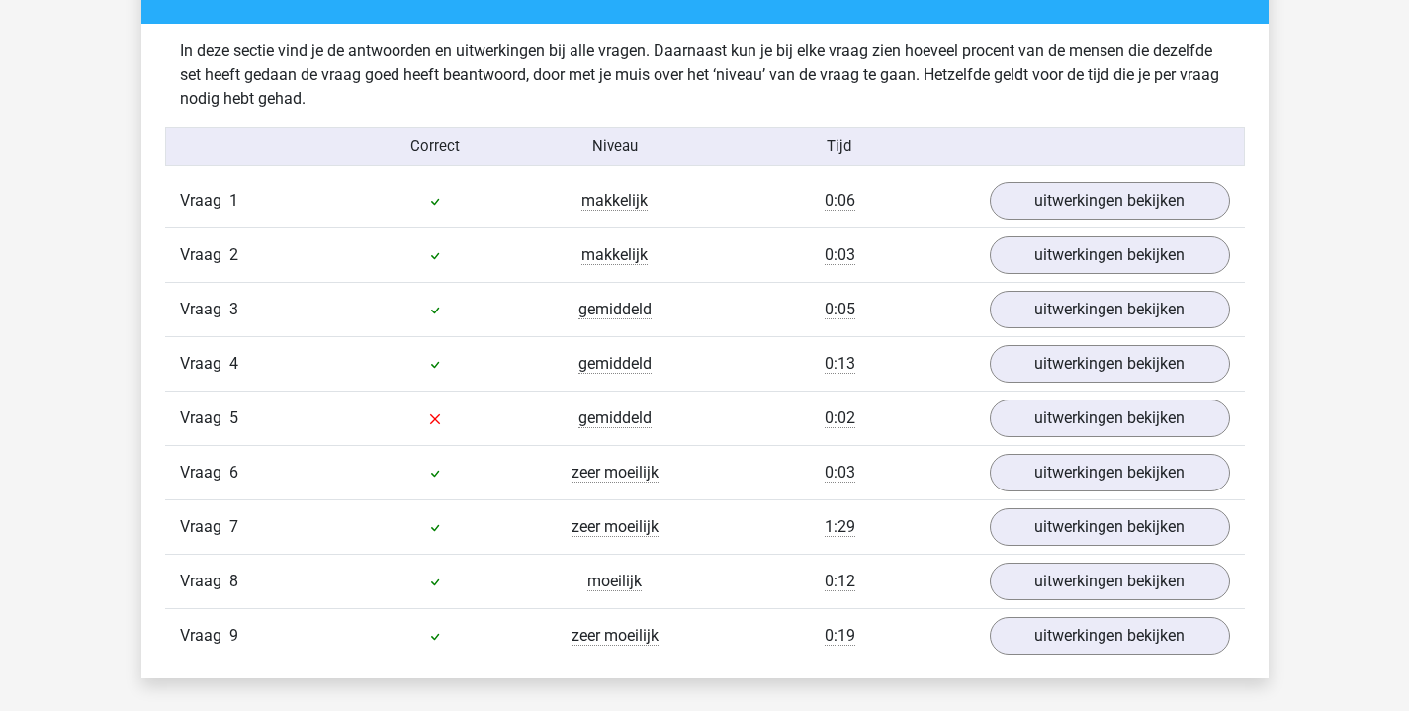
scroll to position [2081, 0]
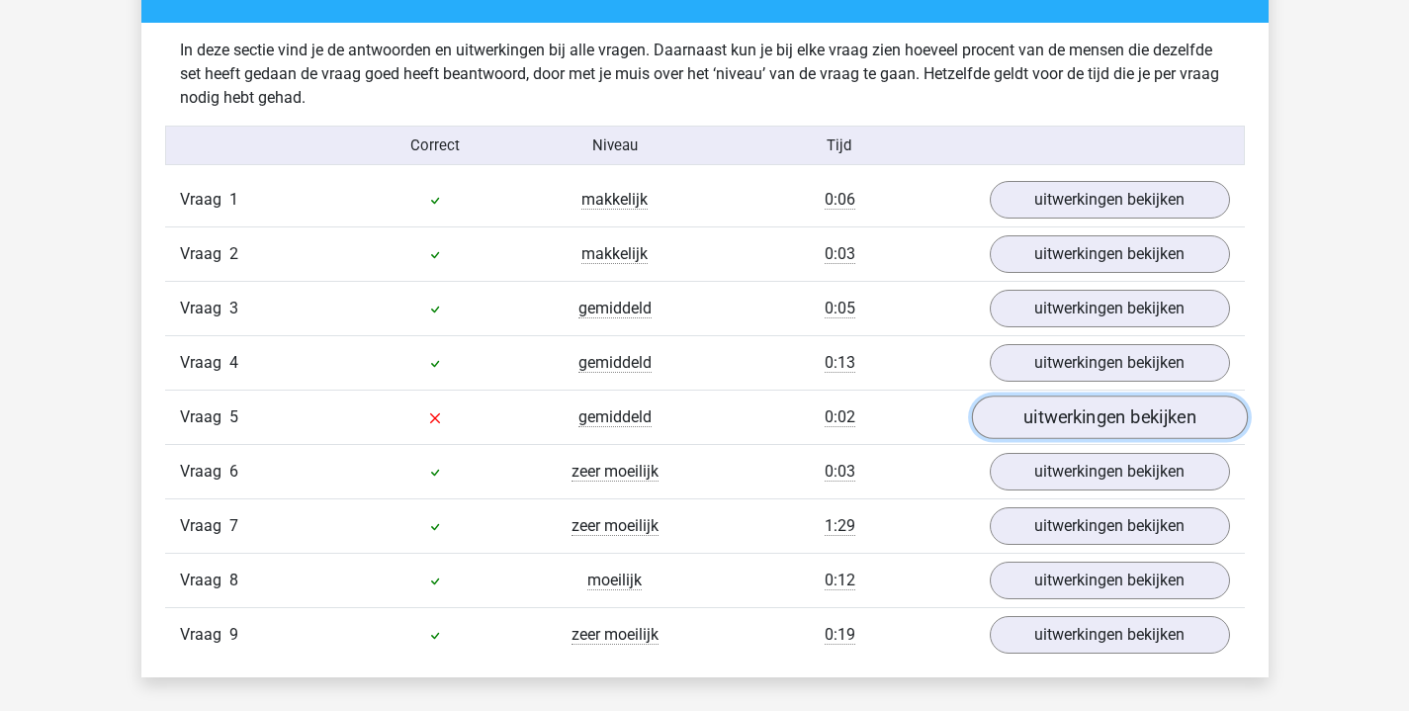
click at [1025, 410] on link "uitwerkingen bekijken" at bounding box center [1109, 417] width 276 height 44
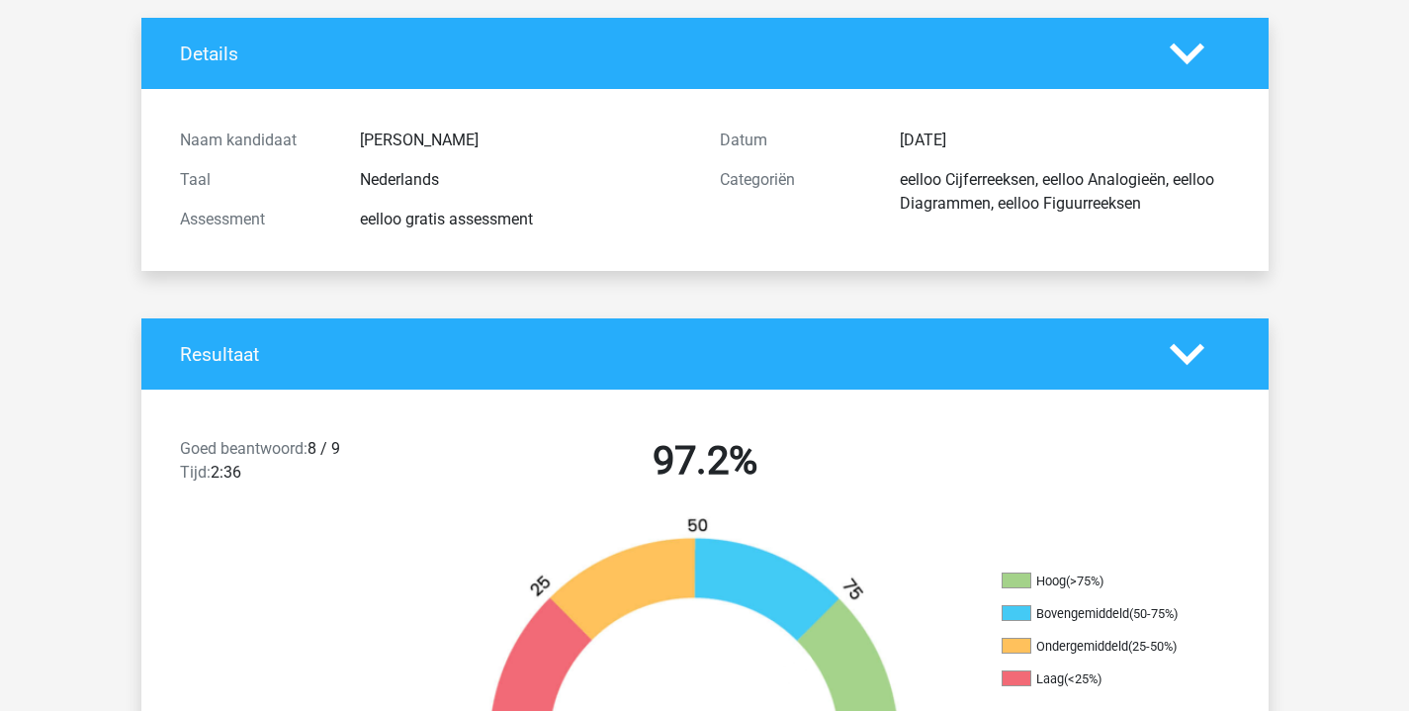
scroll to position [0, 0]
